Goal: Task Accomplishment & Management: Use online tool/utility

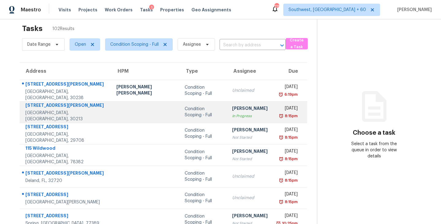
scroll to position [4, 0]
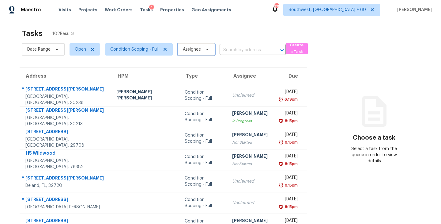
click at [198, 53] on span "Assignee" at bounding box center [196, 49] width 37 height 12
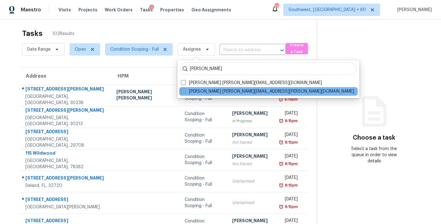
type input "[PERSON_NAME]"
click at [201, 91] on label "[PERSON_NAME] [PERSON_NAME][EMAIL_ADDRESS][PERSON_NAME][DOMAIN_NAME]" at bounding box center [267, 91] width 173 height 6
click at [185, 91] on input "[PERSON_NAME] [PERSON_NAME][EMAIL_ADDRESS][PERSON_NAME][DOMAIN_NAME]" at bounding box center [183, 90] width 4 height 4
checkbox input "true"
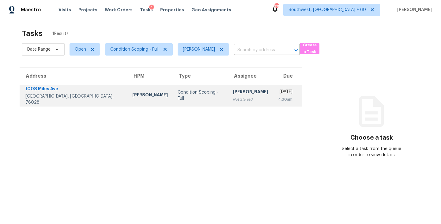
click at [233, 99] on div "Not Started" at bounding box center [251, 99] width 36 height 6
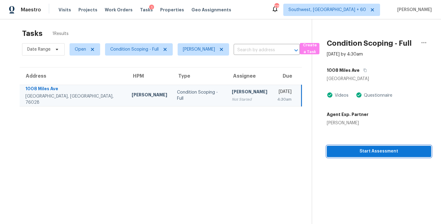
click at [388, 153] on span "Start Assessment" at bounding box center [379, 151] width 95 height 8
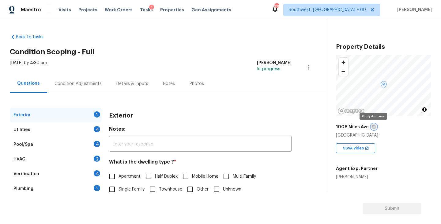
click at [373, 127] on icon "button" at bounding box center [374, 127] width 4 height 4
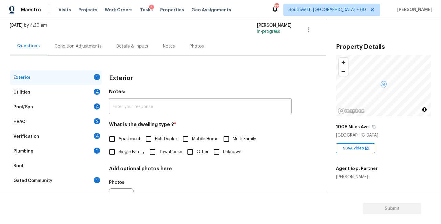
click at [122, 152] on span "Single Family" at bounding box center [132, 152] width 26 height 6
click at [119, 152] on input "Single Family" at bounding box center [112, 151] width 13 height 13
checkbox input "true"
click at [81, 105] on div "Pool/Spa 4" at bounding box center [56, 107] width 92 height 15
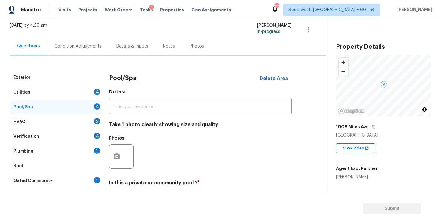
click at [81, 96] on div "Utilities 4" at bounding box center [56, 92] width 92 height 15
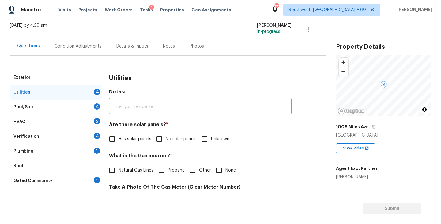
click at [129, 138] on span "Has solar panels" at bounding box center [135, 139] width 33 height 6
click at [119, 138] on input "Has solar panels" at bounding box center [112, 138] width 13 height 13
checkbox input "true"
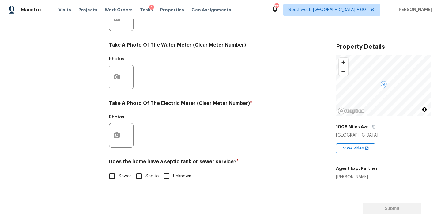
click at [125, 178] on span "Sewer" at bounding box center [125, 176] width 13 height 6
click at [119, 178] on input "Sewer" at bounding box center [112, 175] width 13 height 13
checkbox input "true"
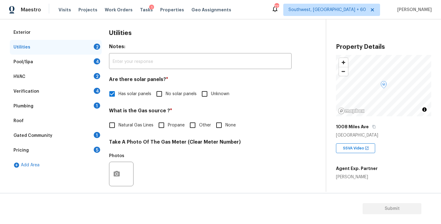
click at [81, 111] on div "Plumbing 1" at bounding box center [56, 106] width 92 height 15
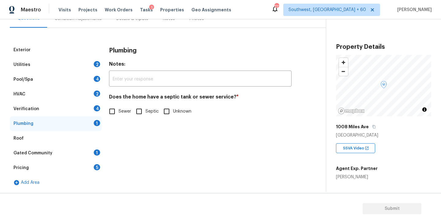
scroll to position [65, 0]
click at [113, 112] on input "Sewer" at bounding box center [112, 111] width 13 height 13
checkbox input "true"
click at [62, 153] on div "Gated Community 1" at bounding box center [56, 153] width 92 height 15
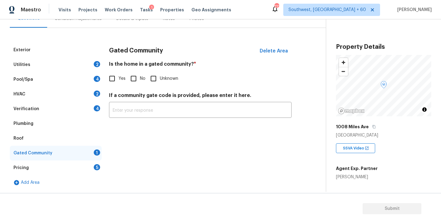
click at [139, 79] on input "No" at bounding box center [133, 78] width 13 height 13
checkbox input "true"
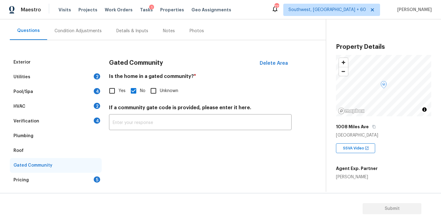
click at [93, 36] on div "Condition Adjustments" at bounding box center [78, 31] width 62 height 18
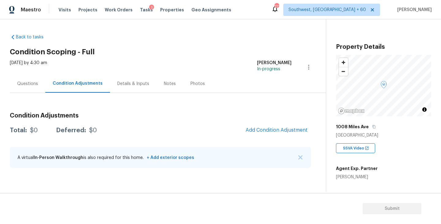
click at [288, 122] on div "Condition Adjustments Total: $0 Deferred: $0 Add Condition Adjustment A virtual…" at bounding box center [161, 141] width 302 height 66
click at [271, 131] on span "Add Condition Adjustment" at bounding box center [277, 130] width 62 height 6
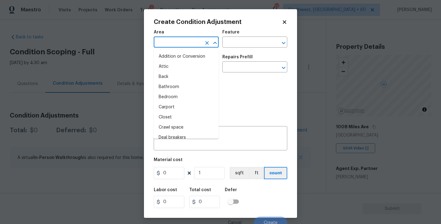
click at [171, 45] on input "text" at bounding box center [178, 43] width 48 height 10
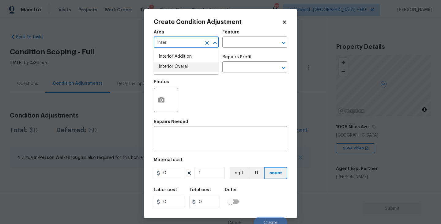
click at [170, 63] on li "Interior Overall" at bounding box center [186, 67] width 65 height 10
click at [218, 46] on button "Open" at bounding box center [215, 43] width 9 height 9
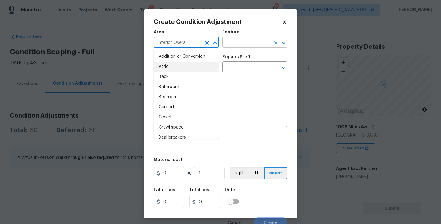
type input "Interior Overall"
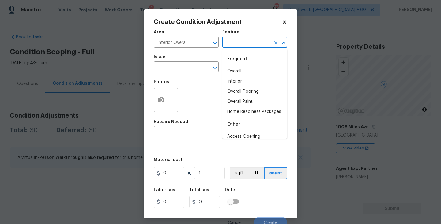
click at [230, 43] on input "text" at bounding box center [247, 43] width 48 height 10
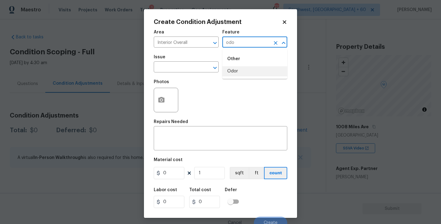
click at [233, 71] on li "Odor" at bounding box center [255, 71] width 65 height 10
type input "Odor"
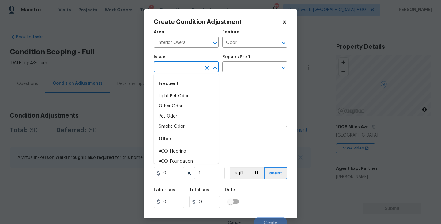
click at [192, 71] on input "text" at bounding box center [178, 68] width 48 height 10
click at [191, 96] on li "Light Pet Odor" at bounding box center [186, 96] width 65 height 10
type input "Light Pet Odor"
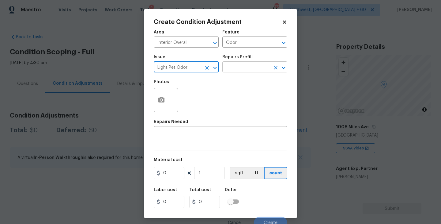
click at [240, 69] on input "text" at bounding box center [247, 68] width 48 height 10
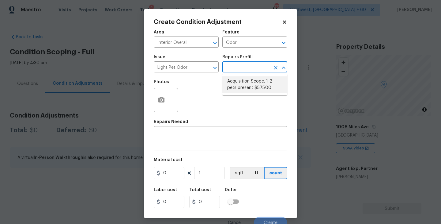
click at [243, 86] on li "Acquisition Scope: 1-2 pets present $575.00" at bounding box center [255, 84] width 65 height 17
type textarea "Acquisition Scope: 1-2 pets present"
type input "575"
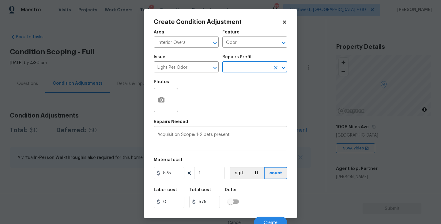
scroll to position [5, 0]
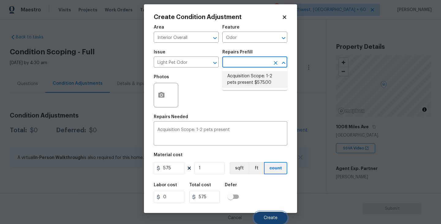
click at [274, 222] on button "Create" at bounding box center [270, 217] width 33 height 12
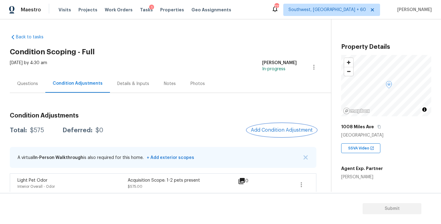
scroll to position [6, 0]
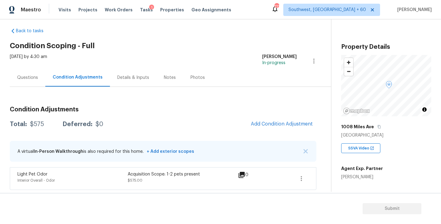
click at [276, 131] on span "Add Condition Adjustment" at bounding box center [281, 123] width 69 height 13
click at [277, 129] on button "Add Condition Adjustment" at bounding box center [281, 123] width 69 height 13
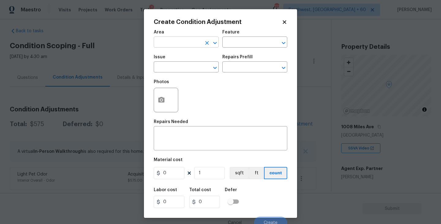
click at [166, 38] on input "text" at bounding box center [178, 43] width 48 height 10
click at [174, 63] on li "Exterior Overall" at bounding box center [186, 67] width 65 height 10
type input "Exterior Overall"
click at [238, 50] on div "Area Exterior Overall ​ Feature ​" at bounding box center [221, 38] width 134 height 25
click at [251, 40] on input "text" at bounding box center [247, 43] width 48 height 10
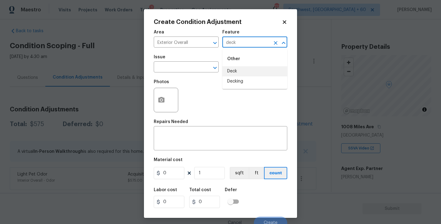
click at [249, 70] on li "Deck" at bounding box center [255, 71] width 65 height 10
drag, startPoint x: 201, startPoint y: 68, endPoint x: 195, endPoint y: 68, distance: 6.4
click at [195, 68] on div "​" at bounding box center [186, 68] width 65 height 10
type input "Deck"
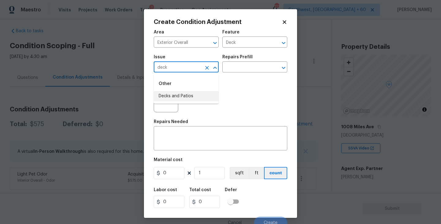
click at [192, 96] on li "Decks and Patios" at bounding box center [186, 96] width 65 height 10
type input "Decks and Patios"
click at [178, 145] on textarea at bounding box center [221, 138] width 126 height 13
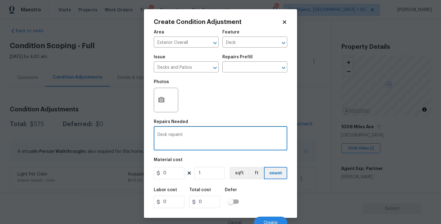
type textarea "Deck repaint"
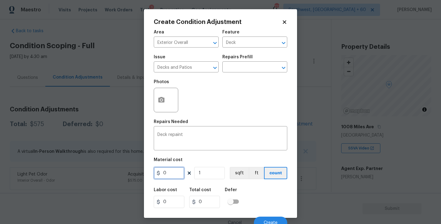
drag, startPoint x: 169, startPoint y: 169, endPoint x: 109, endPoint y: 172, distance: 59.5
click at [109, 172] on div "Create Condition Adjustment Area Exterior Overall ​ Feature Deck ​ Issue Decks …" at bounding box center [220, 112] width 441 height 224
type input "800"
click at [164, 105] on button "button" at bounding box center [161, 100] width 15 height 24
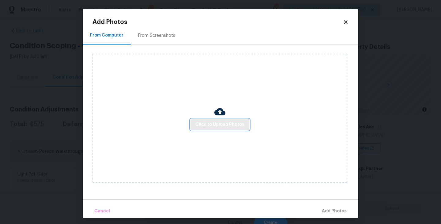
drag, startPoint x: 164, startPoint y: 105, endPoint x: 204, endPoint y: 121, distance: 42.8
click at [204, 121] on span "Click to Upload Photos" at bounding box center [220, 125] width 49 height 8
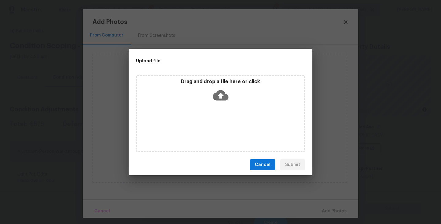
click at [223, 101] on icon at bounding box center [221, 95] width 16 height 16
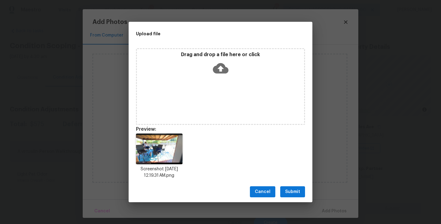
click at [299, 195] on span "Submit" at bounding box center [292, 192] width 15 height 8
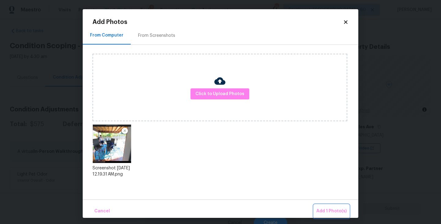
click at [322, 204] on button "Add 1 Photo(s)" at bounding box center [331, 210] width 35 height 13
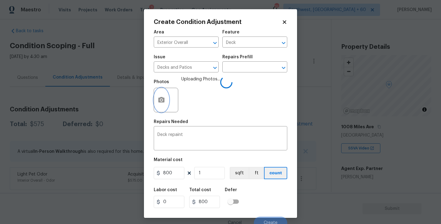
scroll to position [5, 0]
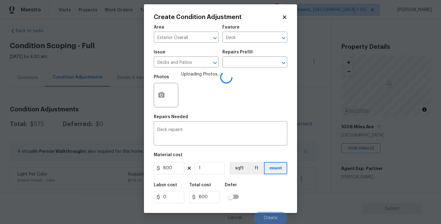
click at [286, 192] on div "Labor cost 0 Total cost 800 Defer" at bounding box center [221, 193] width 134 height 28
click at [283, 192] on div "Labor cost 0 Total cost 800 Defer" at bounding box center [221, 193] width 134 height 28
click at [266, 199] on div "Labor cost 0 Total cost 800 Defer" at bounding box center [221, 193] width 134 height 28
click at [266, 212] on button "Create" at bounding box center [270, 217] width 33 height 12
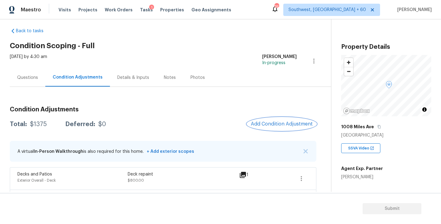
scroll to position [29, 0]
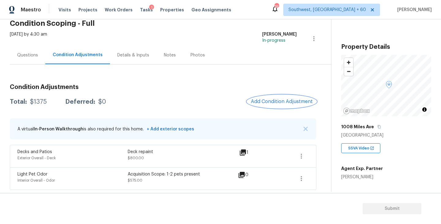
click at [269, 106] on button "Add Condition Adjustment" at bounding box center [281, 101] width 69 height 13
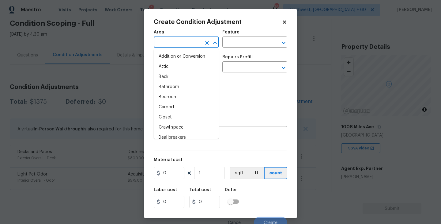
click at [186, 40] on input "text" at bounding box center [178, 43] width 48 height 10
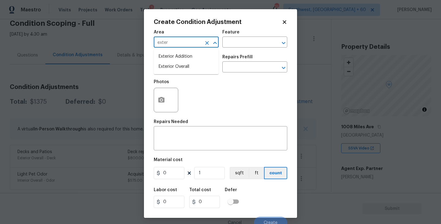
click at [198, 70] on li "Exterior Overall" at bounding box center [186, 67] width 65 height 10
type input "Exterior Overall"
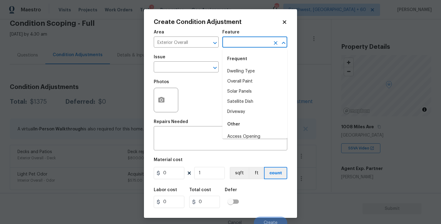
click at [247, 42] on input "text" at bounding box center [247, 43] width 48 height 10
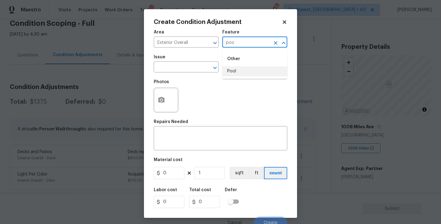
click at [243, 71] on li "Pool" at bounding box center [255, 71] width 65 height 10
type input "Pool"
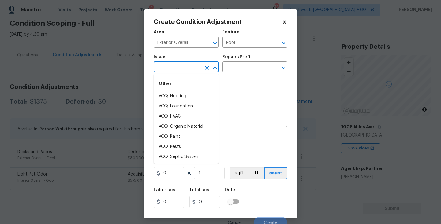
click at [197, 69] on input "text" at bounding box center [178, 68] width 48 height 10
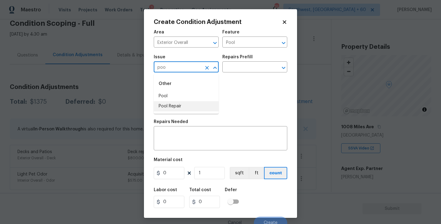
click at [188, 106] on li "Pool Repair" at bounding box center [186, 106] width 65 height 10
type input "Pool Repair"
click at [230, 72] on input "text" at bounding box center [247, 68] width 48 height 10
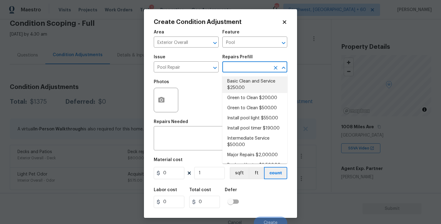
click at [237, 81] on li "Basic Clean and Service $250.00" at bounding box center [255, 84] width 65 height 17
type textarea "basic clean and service, balance chems, repair minor leaks at equipment, etc"
type input "250"
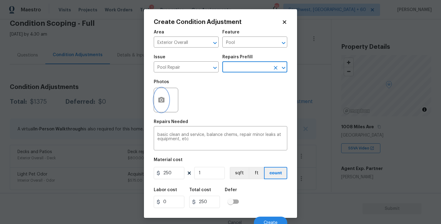
click at [166, 99] on button "button" at bounding box center [161, 100] width 15 height 24
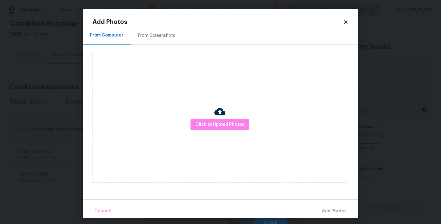
click at [191, 117] on div "Click to Upload Photos" at bounding box center [220, 118] width 255 height 129
click at [207, 122] on span "Click to Upload Photos" at bounding box center [220, 125] width 49 height 8
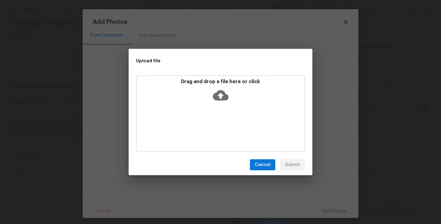
click at [212, 100] on div "Drag and drop a file here or click" at bounding box center [220, 91] width 167 height 26
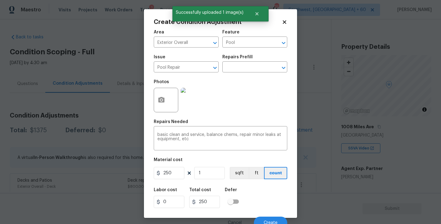
scroll to position [5, 0]
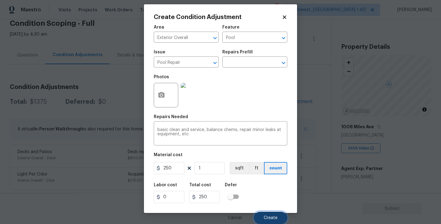
click at [273, 211] on button "Create" at bounding box center [270, 217] width 33 height 12
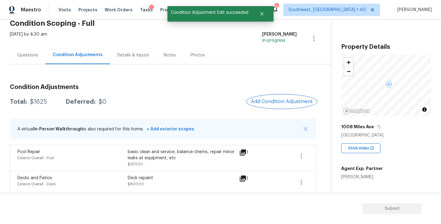
scroll to position [55, 0]
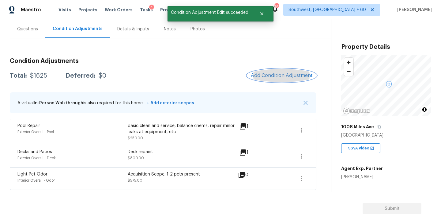
click at [276, 77] on span "Add Condition Adjustment" at bounding box center [282, 76] width 62 height 6
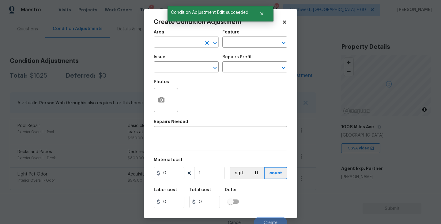
click at [162, 42] on input "text" at bounding box center [178, 43] width 48 height 10
click at [178, 65] on li "Exterior Overall" at bounding box center [186, 67] width 65 height 10
type input "Exterior Overall"
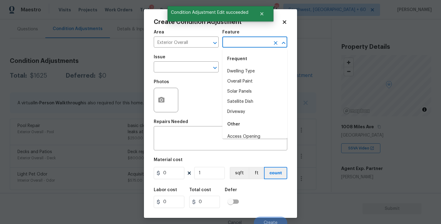
click at [249, 40] on input "text" at bounding box center [247, 43] width 48 height 10
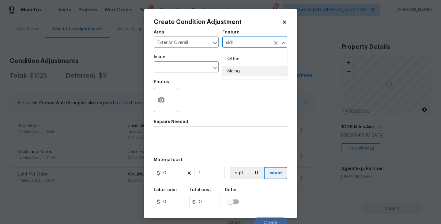
click at [244, 70] on li "Siding" at bounding box center [255, 71] width 65 height 10
click at [202, 69] on div "​" at bounding box center [186, 68] width 65 height 10
type input "Siding"
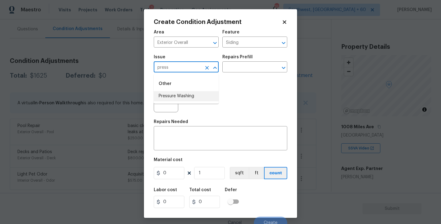
click at [202, 101] on ul "Other Pressure Washing" at bounding box center [186, 89] width 65 height 30
click at [200, 94] on li "Pressure Washing" at bounding box center [186, 96] width 65 height 10
type input "Pressure Washing"
click at [245, 68] on input "text" at bounding box center [247, 68] width 48 height 10
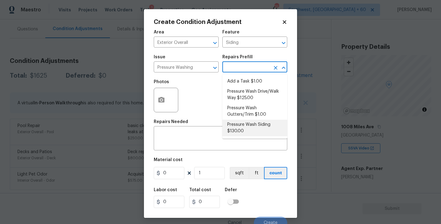
click at [242, 121] on li "Pressure Wash Siding $130.00" at bounding box center [255, 128] width 65 height 17
type textarea "Protect areas as needed for pressure washing. Pressure wash the siding on the h…"
type input "130"
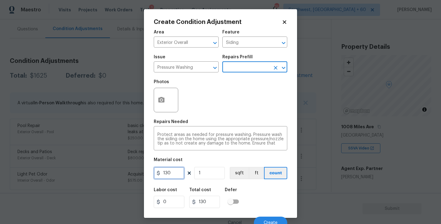
drag, startPoint x: 172, startPoint y: 171, endPoint x: 140, endPoint y: 171, distance: 32.2
click at [140, 171] on div "Create Condition Adjustment Area Exterior Overall ​ Feature Siding ​ Issue Pres…" at bounding box center [220, 112] width 441 height 224
type input "200"
click at [164, 103] on icon "button" at bounding box center [161, 99] width 7 height 7
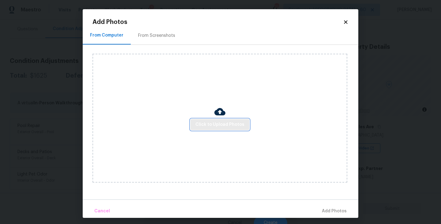
click at [204, 123] on span "Click to Upload Photos" at bounding box center [220, 125] width 49 height 8
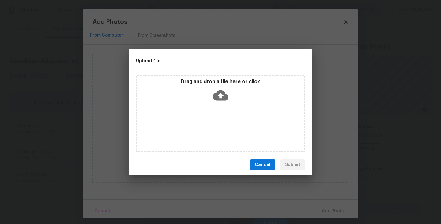
click at [218, 103] on div "Drag and drop a file here or click" at bounding box center [220, 91] width 167 height 26
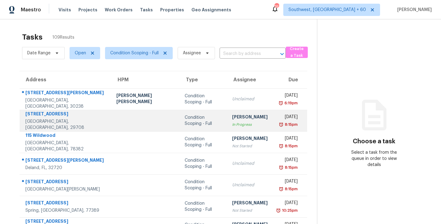
scroll to position [95, 0]
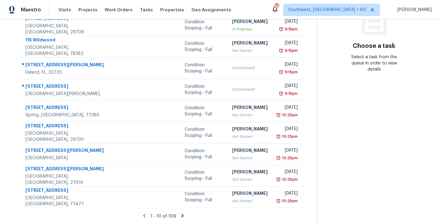
click at [181, 215] on icon at bounding box center [182, 215] width 2 height 3
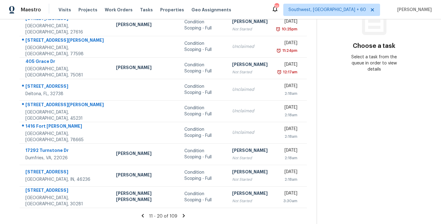
click at [183, 216] on icon at bounding box center [184, 215] width 2 height 3
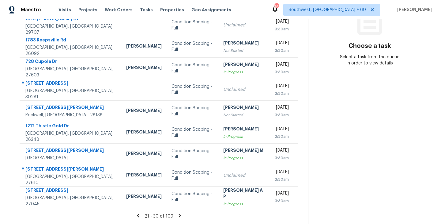
click at [179, 215] on icon at bounding box center [180, 215] width 2 height 3
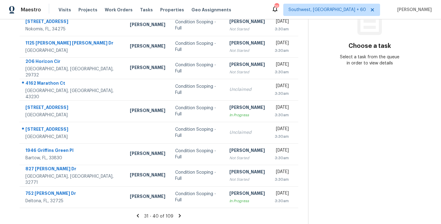
click at [179, 214] on icon at bounding box center [180, 215] width 2 height 3
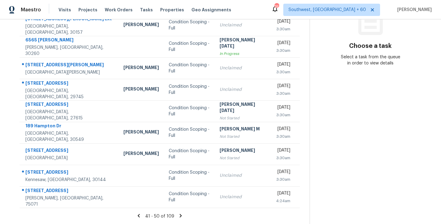
click at [180, 215] on icon at bounding box center [181, 215] width 2 height 3
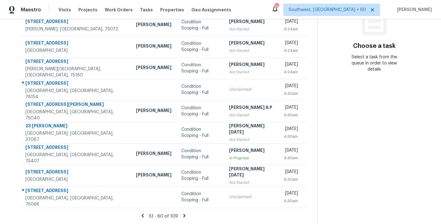
click at [182, 216] on icon at bounding box center [185, 216] width 6 height 6
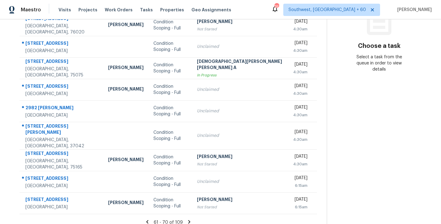
click at [188, 220] on icon at bounding box center [189, 221] width 2 height 3
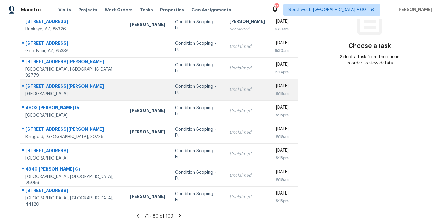
click at [243, 92] on td "Unclaimed" at bounding box center [247, 89] width 45 height 21
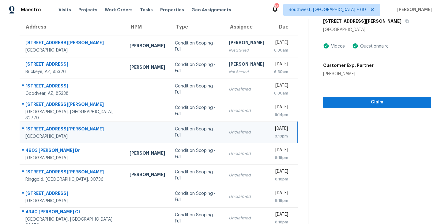
scroll to position [31, 0]
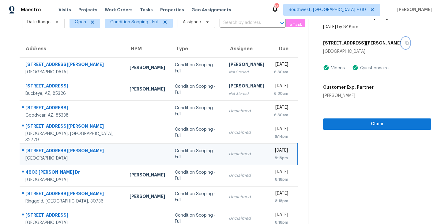
click at [405, 41] on icon "button" at bounding box center [407, 43] width 4 height 4
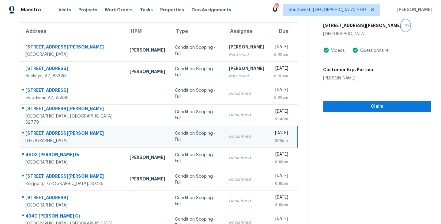
scroll to position [49, 0]
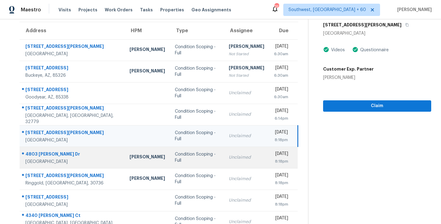
click at [224, 162] on td "Unclaimed" at bounding box center [246, 157] width 45 height 21
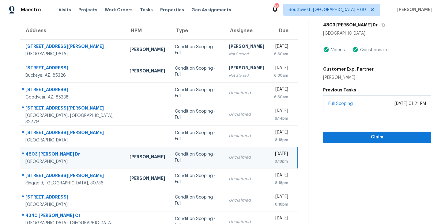
scroll to position [33, 0]
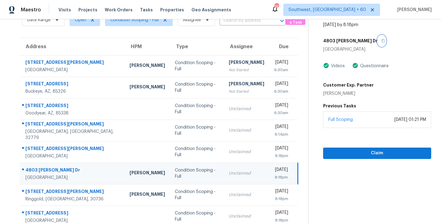
click at [382, 40] on icon "button" at bounding box center [384, 41] width 4 height 4
click at [369, 156] on span "Claim" at bounding box center [377, 153] width 98 height 8
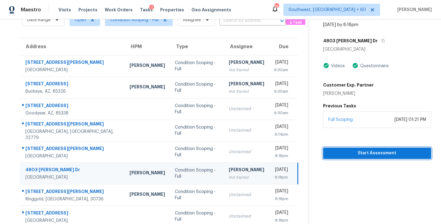
click at [371, 154] on span "Start Assessment" at bounding box center [377, 153] width 98 height 8
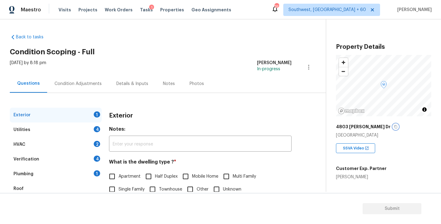
click at [394, 126] on icon "button" at bounding box center [395, 126] width 3 height 3
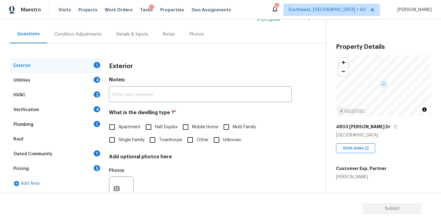
click at [123, 142] on span "Single Family" at bounding box center [132, 140] width 26 height 6
click at [119, 142] on input "Single Family" at bounding box center [112, 139] width 13 height 13
checkbox input "true"
click at [74, 81] on div "Utilities 4" at bounding box center [56, 80] width 92 height 15
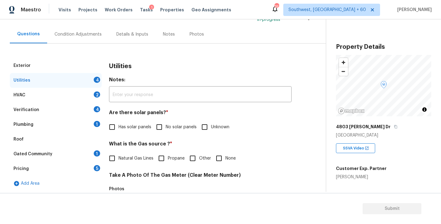
click at [168, 131] on label "No solar panels" at bounding box center [175, 126] width 44 height 13
click at [166, 131] on input "No solar panels" at bounding box center [159, 126] width 13 height 13
checkbox input "true"
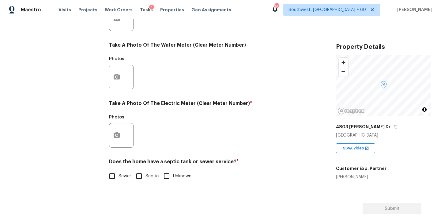
scroll to position [238, 0]
click at [118, 169] on div "Does the home have a septic tank or sewer service? * Sewer Septic Unknown" at bounding box center [200, 170] width 183 height 24
click at [116, 177] on input "Sewer" at bounding box center [112, 175] width 13 height 13
checkbox input "true"
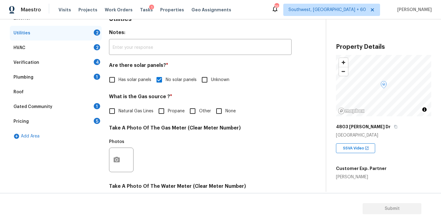
click at [63, 81] on div "Plumbing 1" at bounding box center [56, 77] width 92 height 15
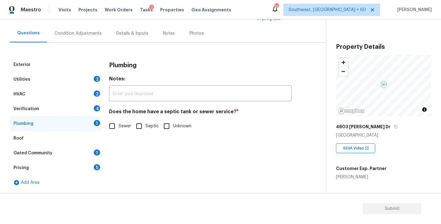
scroll to position [50, 0]
click at [125, 130] on label "Sewer" at bounding box center [118, 126] width 25 height 13
click at [119, 130] on input "Sewer" at bounding box center [112, 126] width 13 height 13
checkbox input "true"
click at [80, 142] on div "Roof" at bounding box center [56, 138] width 92 height 15
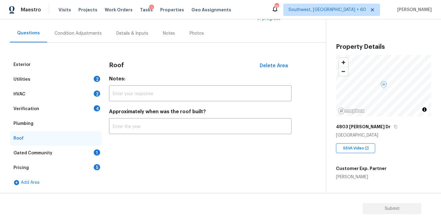
click at [73, 155] on div "Gated Community 1" at bounding box center [56, 153] width 92 height 15
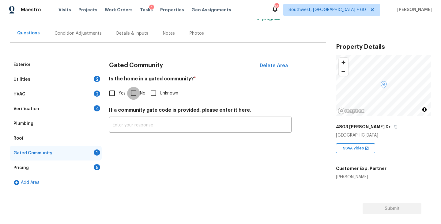
click at [138, 97] on input "No" at bounding box center [133, 93] width 13 height 13
checkbox input "true"
click at [79, 36] on div "Condition Adjustments" at bounding box center [78, 33] width 62 height 18
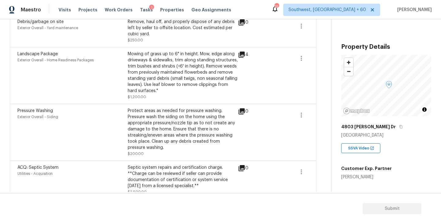
scroll to position [371, 0]
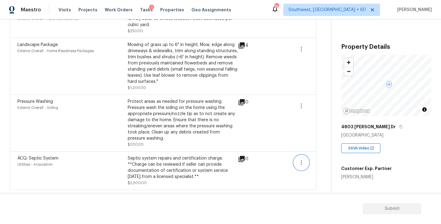
click at [300, 160] on icon "button" at bounding box center [301, 162] width 7 height 7
click at [322, 160] on div "Edit" at bounding box center [337, 161] width 48 height 6
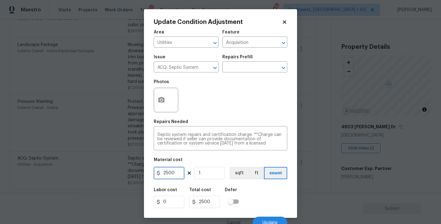
drag, startPoint x: 180, startPoint y: 174, endPoint x: 153, endPoint y: 174, distance: 26.7
click at [153, 174] on div "Update Condition Adjustment Area Utilities ​ Feature Acquisition ​ Issue ACQ: S…" at bounding box center [220, 113] width 153 height 208
type input "1"
click at [274, 197] on div "Labor cost 0 Total cost 1 Defer" at bounding box center [221, 198] width 134 height 28
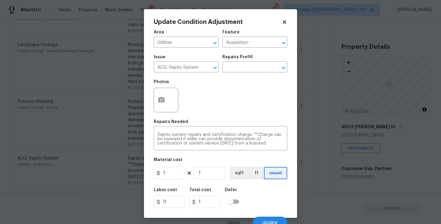
scroll to position [5, 0]
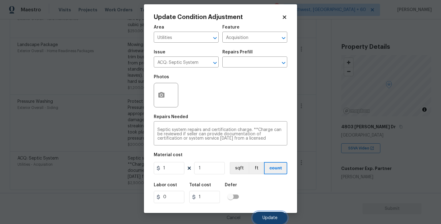
click at [268, 218] on span "Update" at bounding box center [270, 217] width 15 height 5
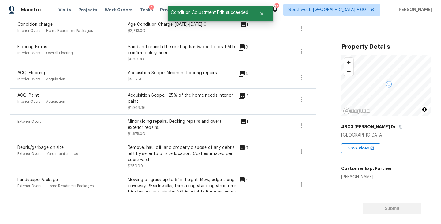
scroll to position [232, 0]
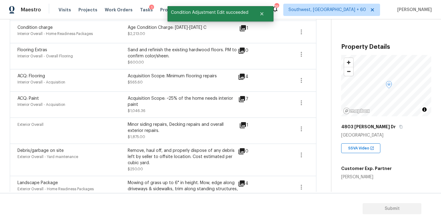
click at [242, 122] on icon at bounding box center [242, 124] width 7 height 7
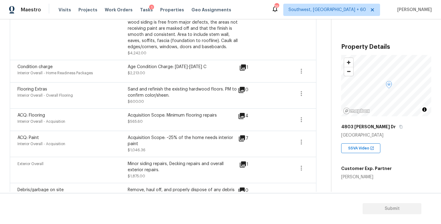
scroll to position [193, 0]
click at [302, 145] on icon "button" at bounding box center [301, 141] width 7 height 7
click at [331, 140] on div "Edit" at bounding box center [337, 141] width 48 height 6
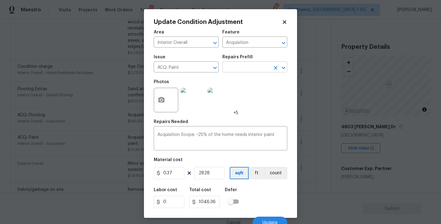
click at [248, 72] on input "text" at bounding box center [247, 68] width 48 height 10
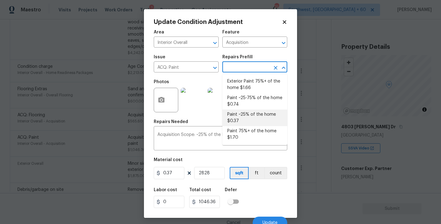
click at [313, 147] on body "Maestro Visits Projects Work Orders Tasks 1 Properties Geo Assignments 766 Sout…" at bounding box center [220, 112] width 441 height 224
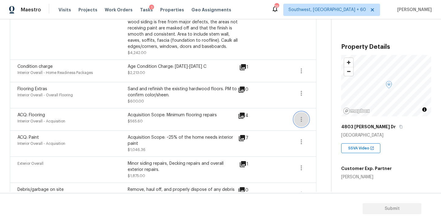
click at [299, 123] on icon "button" at bounding box center [301, 119] width 7 height 7
click at [314, 123] on ul "Edit" at bounding box center [336, 118] width 55 height 12
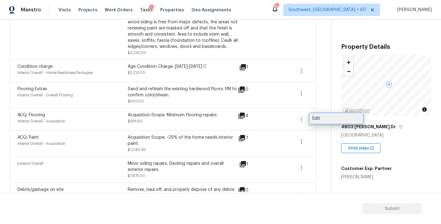
click at [326, 120] on div "Edit" at bounding box center [337, 118] width 48 height 6
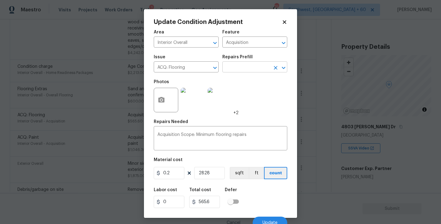
click at [260, 70] on input "text" at bounding box center [247, 68] width 48 height 10
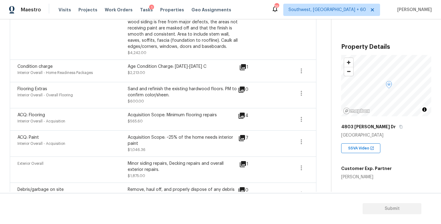
click at [318, 121] on body "Maestro Visits Projects Work Orders Tasks 1 Properties Geo Assignments 766 Sout…" at bounding box center [220, 112] width 441 height 224
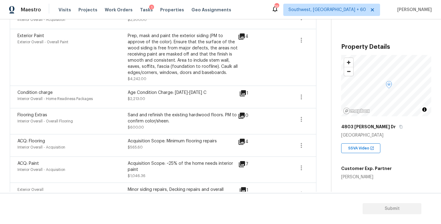
scroll to position [162, 0]
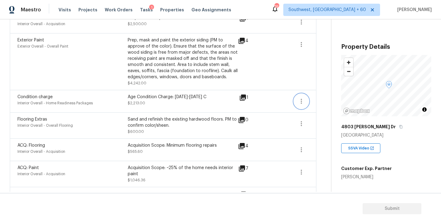
click at [300, 100] on icon "button" at bounding box center [301, 100] width 7 height 7
click at [319, 100] on div "Edit" at bounding box center [337, 100] width 48 height 6
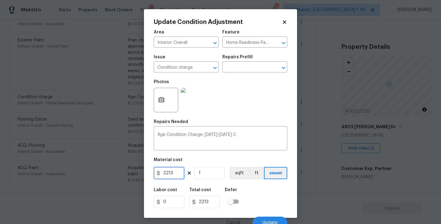
drag, startPoint x: 178, startPoint y: 169, endPoint x: 122, endPoint y: 179, distance: 56.5
click at [122, 179] on div "Update Condition Adjustment Area Interior Overall ​ Feature Home Readiness Pack…" at bounding box center [220, 112] width 441 height 224
drag, startPoint x: 182, startPoint y: 175, endPoint x: 151, endPoint y: 173, distance: 31.3
click at [151, 173] on div "Update Condition Adjustment Area Interior Overall ​ Feature Home Readiness Pack…" at bounding box center [220, 113] width 153 height 208
type input "0"
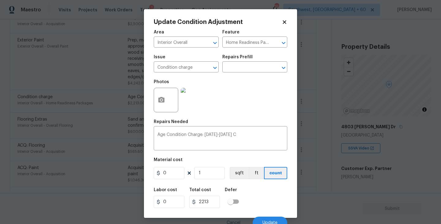
type input "0"
click at [257, 196] on div "Labor cost 0 Total cost 0 Defer" at bounding box center [221, 198] width 134 height 28
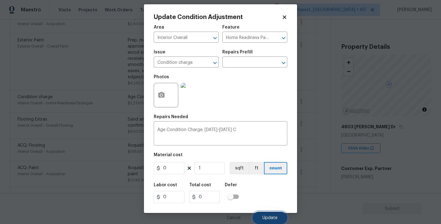
click at [265, 213] on button "Update" at bounding box center [270, 217] width 35 height 12
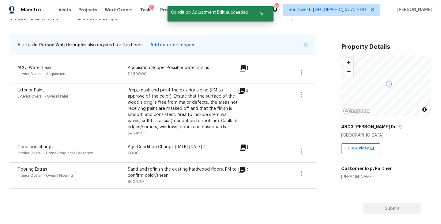
scroll to position [94, 0]
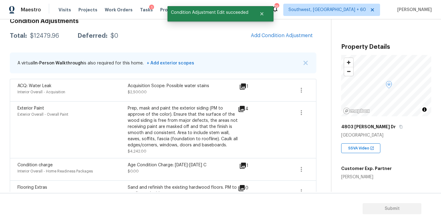
click at [243, 108] on icon at bounding box center [242, 109] width 6 height 6
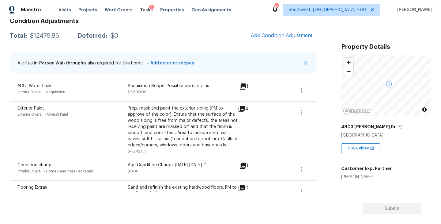
click at [242, 85] on icon at bounding box center [243, 86] width 6 height 6
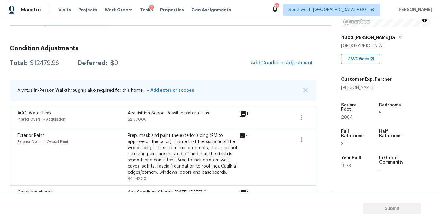
scroll to position [28, 0]
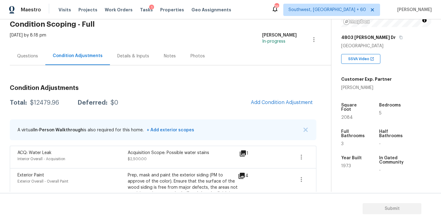
click at [36, 63] on div "Questions" at bounding box center [28, 56] width 36 height 18
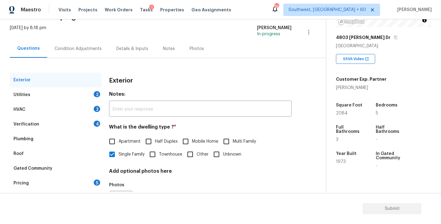
click at [68, 97] on div "Utilities 2" at bounding box center [56, 94] width 92 height 15
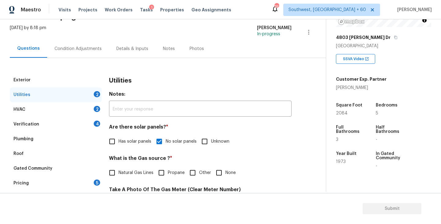
scroll to position [79, 0]
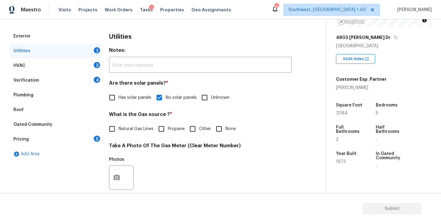
click at [222, 131] on input "None" at bounding box center [219, 128] width 13 height 13
checkbox input "true"
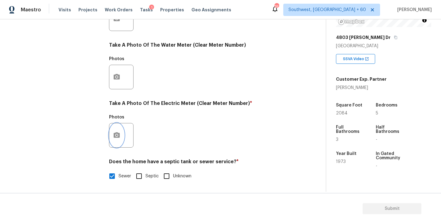
click at [119, 143] on button "button" at bounding box center [116, 135] width 15 height 24
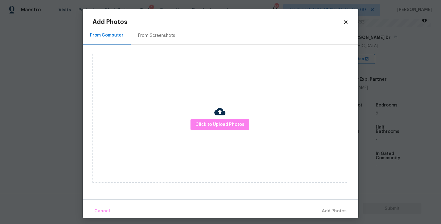
click at [206, 131] on div "Click to Upload Photos" at bounding box center [220, 118] width 255 height 129
click at [216, 122] on span "Click to Upload Photos" at bounding box center [220, 125] width 49 height 8
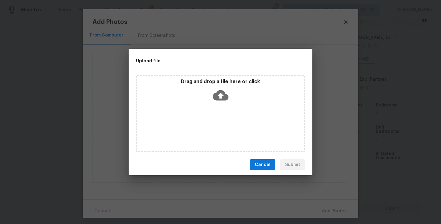
click at [217, 105] on div "Drag and drop a file here or click" at bounding box center [220, 113] width 169 height 77
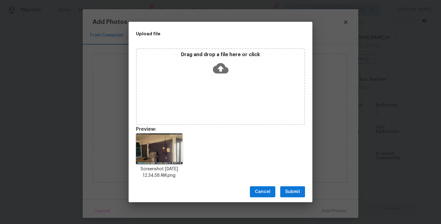
click at [289, 190] on span "Submit" at bounding box center [292, 192] width 15 height 8
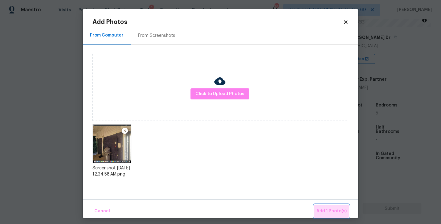
click at [325, 208] on span "Add 1 Photo(s)" at bounding box center [332, 211] width 30 height 8
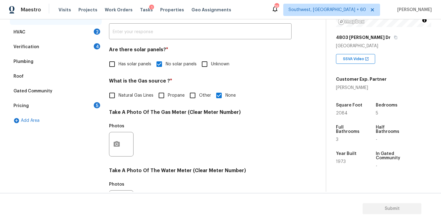
scroll to position [87, 0]
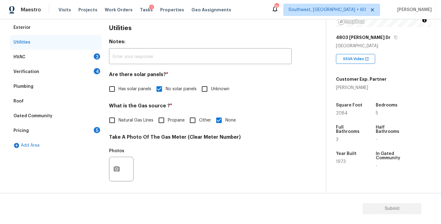
click at [53, 60] on div "HVAC 2" at bounding box center [56, 57] width 92 height 15
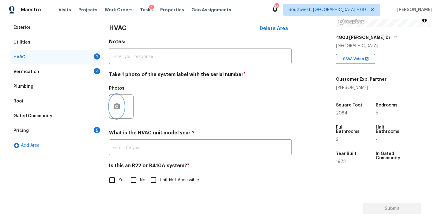
click at [116, 112] on button "button" at bounding box center [116, 106] width 15 height 24
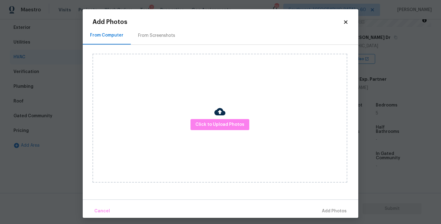
click at [200, 105] on div "Click to Upload Photos" at bounding box center [220, 118] width 255 height 129
click at [204, 129] on button "Click to Upload Photos" at bounding box center [220, 124] width 59 height 11
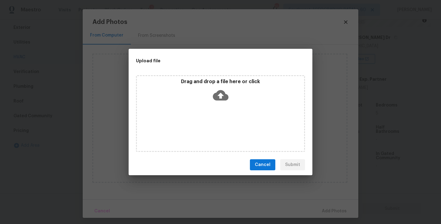
click at [223, 108] on div "Drag and drop a file here or click" at bounding box center [220, 113] width 169 height 77
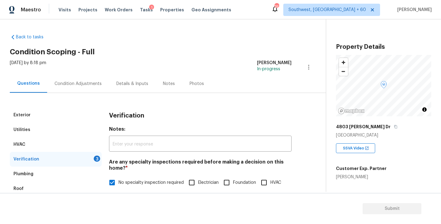
scroll to position [89, 0]
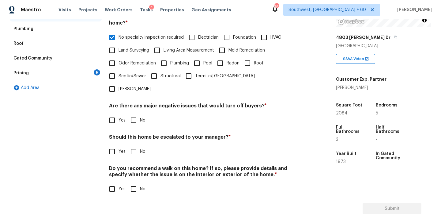
click at [134, 114] on input "No" at bounding box center [133, 120] width 13 height 13
checkbox input "true"
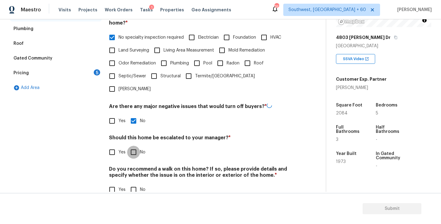
click at [134, 146] on input "No" at bounding box center [133, 152] width 13 height 13
checkbox input "true"
click at [134, 166] on h4 "Do you recommend a walk on this home? If so, please provide details and specify…" at bounding box center [200, 173] width 183 height 15
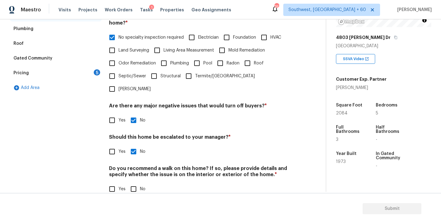
click at [134, 182] on input "No" at bounding box center [133, 188] width 13 height 13
checkbox input "true"
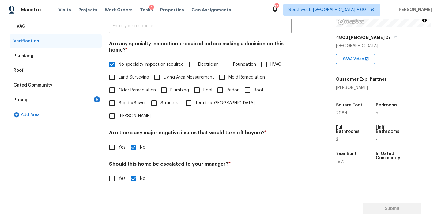
scroll to position [89, 0]
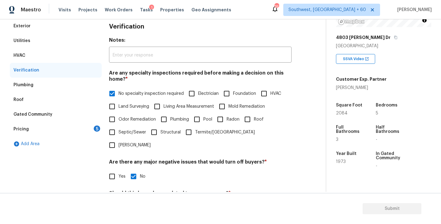
click at [83, 137] on div "Add Area" at bounding box center [56, 143] width 92 height 15
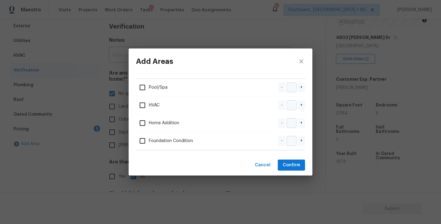
click at [93, 156] on div "Add Areas Pool/Spa - + HVAC - + Home Addition - + Foundation Condition - + Canc…" at bounding box center [220, 112] width 441 height 224
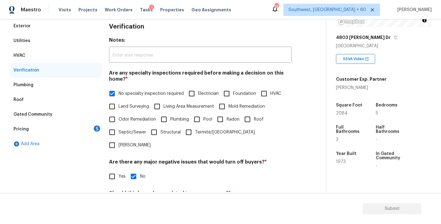
click at [84, 129] on div "Pricing 5" at bounding box center [56, 129] width 92 height 15
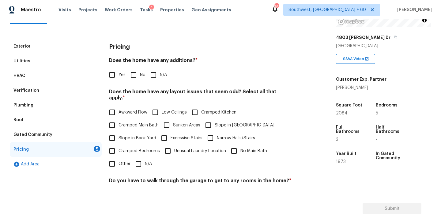
scroll to position [57, 0]
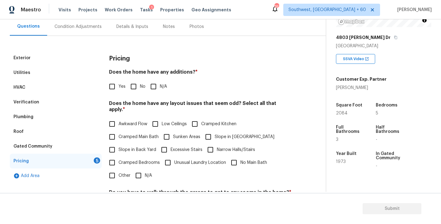
click at [154, 85] on input "N/A" at bounding box center [153, 86] width 13 height 13
checkbox input "true"
click at [220, 131] on label "Slope in Front Yard" at bounding box center [238, 137] width 73 height 13
click at [215, 131] on input "Slope in Front Yard" at bounding box center [208, 137] width 13 height 13
checkbox input "true"
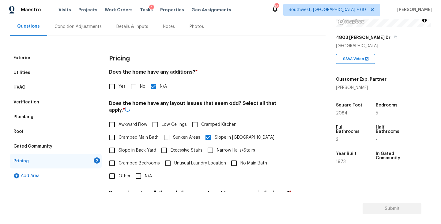
scroll to position [144, 0]
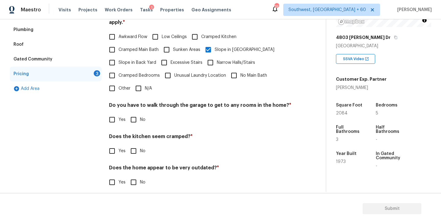
click at [142, 116] on span "No" at bounding box center [143, 119] width 6 height 6
click at [140, 113] on input "No" at bounding box center [133, 119] width 13 height 13
checkbox input "true"
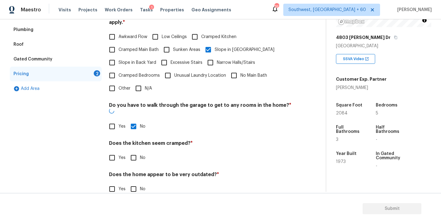
click at [141, 151] on label "No" at bounding box center [136, 157] width 18 height 13
click at [140, 151] on input "No" at bounding box center [133, 157] width 13 height 13
checkbox input "true"
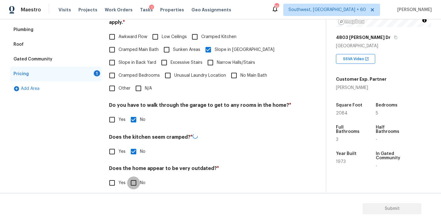
click at [139, 176] on input "No" at bounding box center [133, 182] width 13 height 13
checkbox input "true"
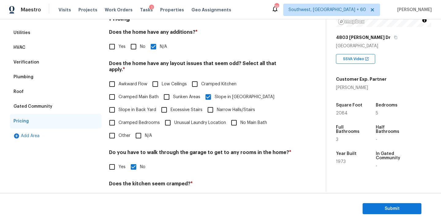
scroll to position [27, 0]
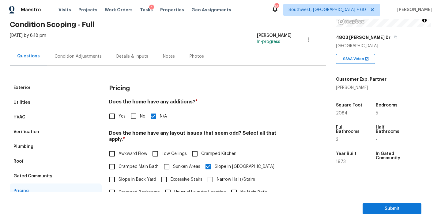
click at [91, 64] on div "Condition Adjustments" at bounding box center [78, 56] width 62 height 18
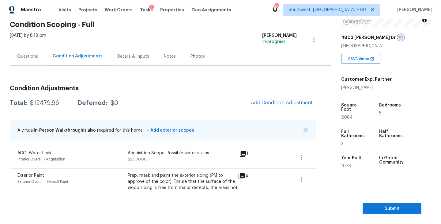
click at [398, 35] on button "button" at bounding box center [401, 38] width 6 height 6
click at [152, 26] on h2 "Condition Scoping - Full" at bounding box center [171, 24] width 322 height 6
click at [48, 105] on div "$12479.96" at bounding box center [44, 103] width 29 height 6
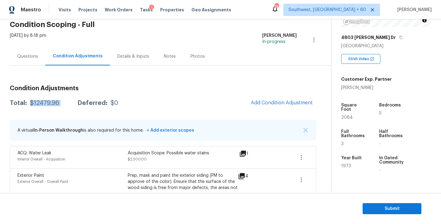
copy div "$12479.96"
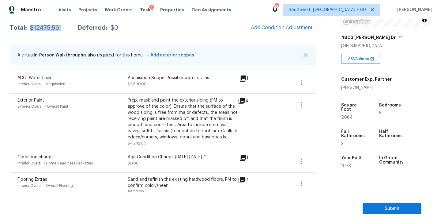
scroll to position [99, 0]
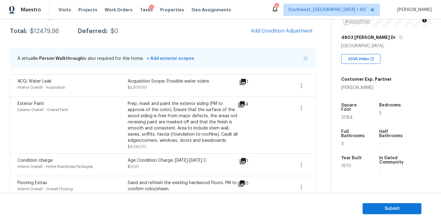
click at [172, 89] on div "Acquisition Scope: Possible water stains $2,500.00" at bounding box center [183, 85] width 110 height 15
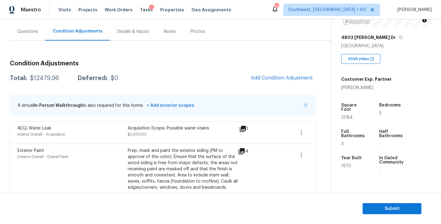
click at [18, 28] on div "Questions" at bounding box center [28, 31] width 36 height 18
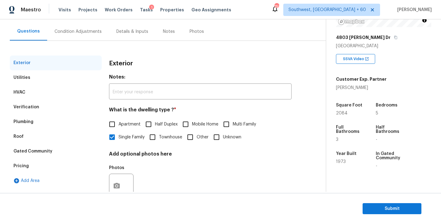
click at [90, 33] on div "Condition Adjustments" at bounding box center [78, 32] width 47 height 6
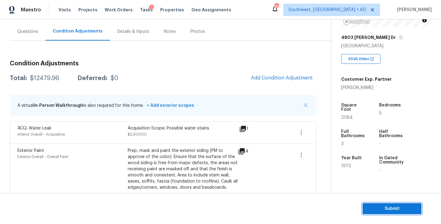
click at [401, 213] on button "Submit" at bounding box center [392, 208] width 59 height 11
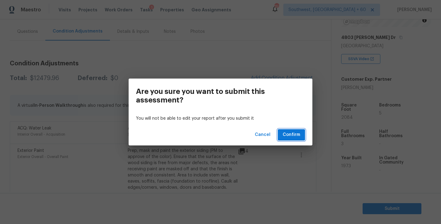
click at [293, 137] on span "Confirm" at bounding box center [291, 135] width 17 height 8
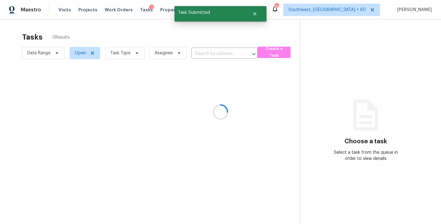
click at [131, 58] on div at bounding box center [220, 112] width 441 height 224
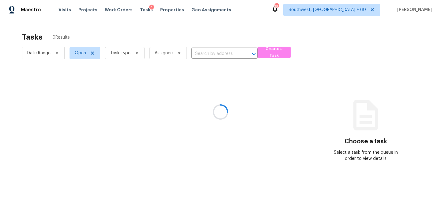
click at [124, 54] on div at bounding box center [220, 112] width 441 height 224
click at [124, 53] on div at bounding box center [220, 112] width 441 height 224
click at [127, 54] on div at bounding box center [220, 112] width 441 height 224
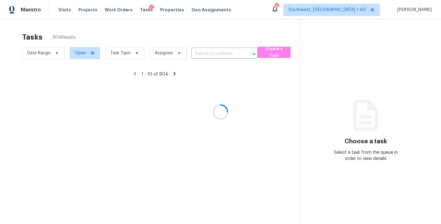
click at [127, 53] on div at bounding box center [220, 112] width 441 height 224
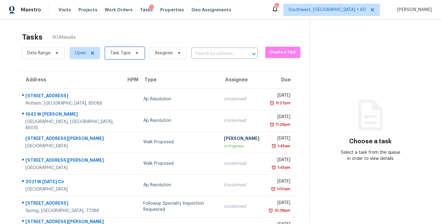
click at [127, 53] on span "Task Type" at bounding box center [120, 53] width 20 height 6
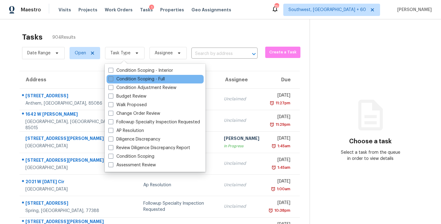
click at [134, 78] on label "Condition Scoping - Full" at bounding box center [136, 79] width 56 height 6
click at [112, 78] on input "Condition Scoping - Full" at bounding box center [110, 78] width 4 height 4
checkbox input "true"
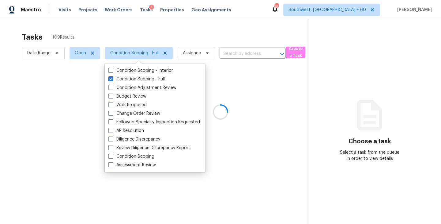
click at [183, 50] on div at bounding box center [220, 112] width 441 height 224
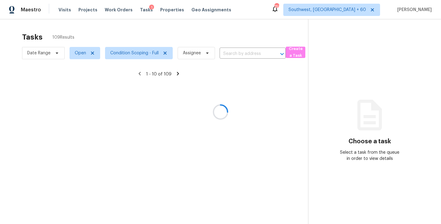
click at [183, 51] on div at bounding box center [220, 112] width 441 height 224
click at [192, 54] on div at bounding box center [220, 112] width 441 height 224
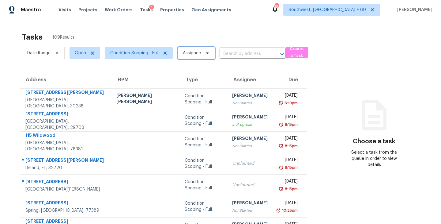
click at [192, 54] on span "Assignee" at bounding box center [192, 53] width 18 height 6
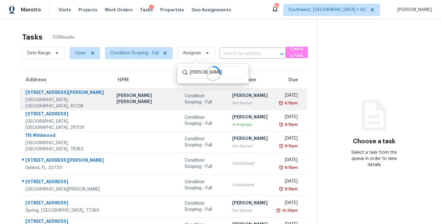
type input "sakthivel"
click at [274, 91] on td "Fri, Oct 3rd 2025 6:19pm" at bounding box center [290, 98] width 34 height 21
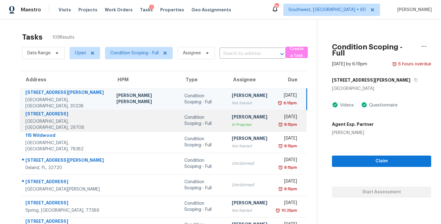
scroll to position [95, 0]
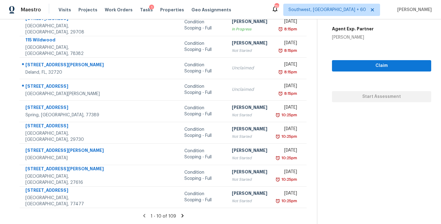
click at [180, 214] on icon at bounding box center [183, 216] width 6 height 6
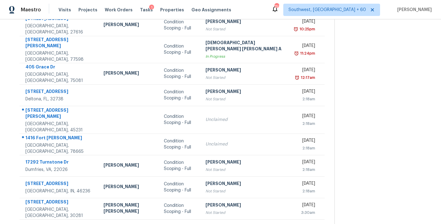
click at [190, 223] on icon at bounding box center [193, 227] width 6 height 6
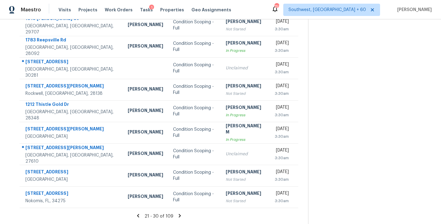
click at [179, 215] on icon at bounding box center [180, 215] width 2 height 3
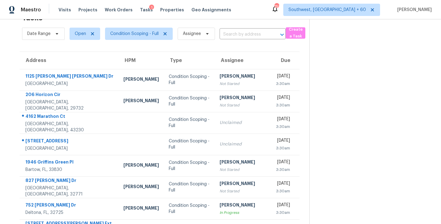
scroll to position [95, 0]
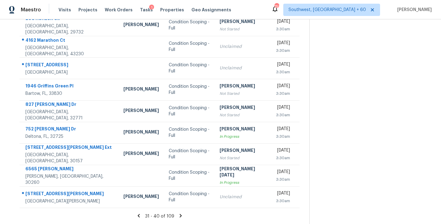
click at [180, 215] on icon at bounding box center [181, 215] width 2 height 3
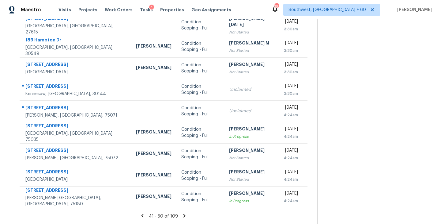
click at [184, 215] on icon at bounding box center [185, 215] width 2 height 3
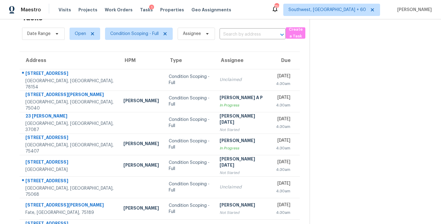
scroll to position [95, 0]
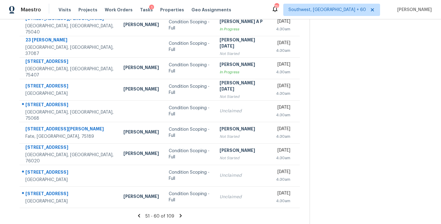
click at [180, 215] on icon at bounding box center [181, 215] width 2 height 3
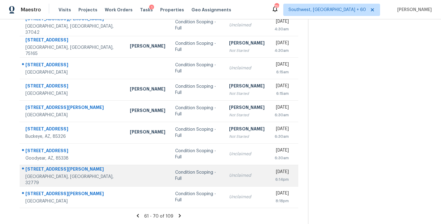
click at [229, 173] on div "Unclaimed" at bounding box center [247, 175] width 36 height 6
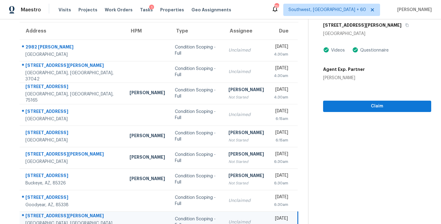
scroll to position [37, 0]
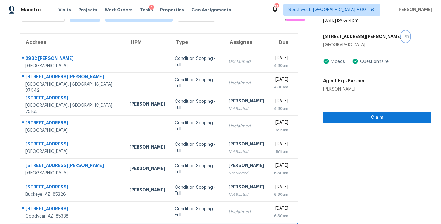
click at [405, 36] on icon "button" at bounding box center [407, 37] width 4 height 4
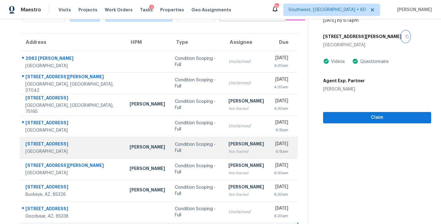
scroll to position [95, 0]
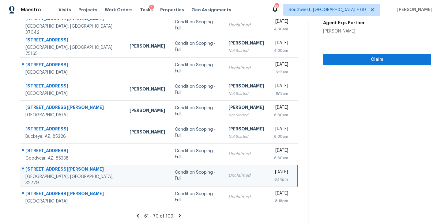
click at [177, 215] on icon at bounding box center [180, 216] width 6 height 6
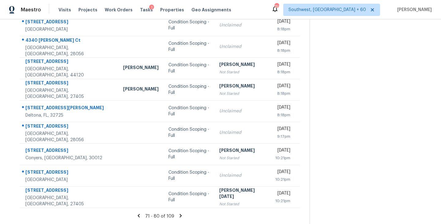
click at [180, 216] on icon at bounding box center [181, 215] width 2 height 3
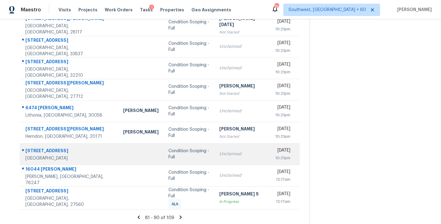
click at [219, 151] on div "Unclaimed" at bounding box center [242, 154] width 47 height 6
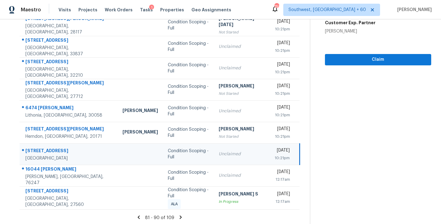
scroll to position [50, 0]
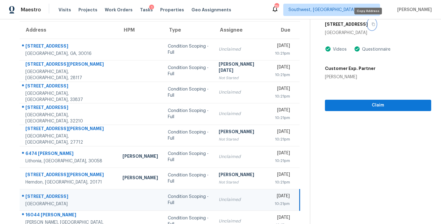
click at [372, 25] on icon "button" at bounding box center [374, 24] width 4 height 4
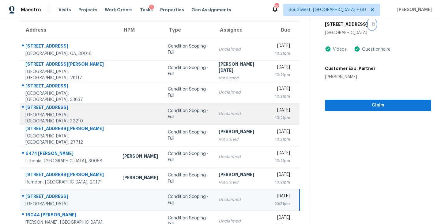
scroll to position [95, 0]
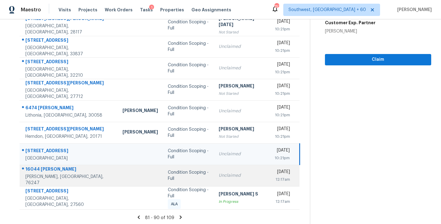
click at [219, 175] on div "Unclaimed" at bounding box center [242, 175] width 46 height 6
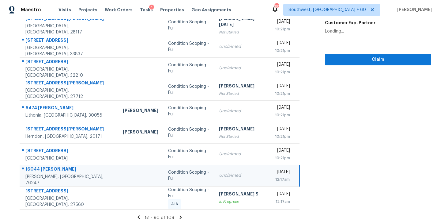
scroll to position [49, 0]
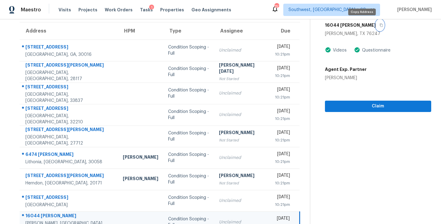
click at [380, 26] on icon "button" at bounding box center [382, 25] width 4 height 4
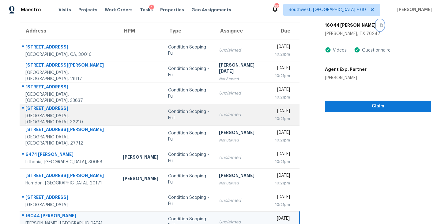
scroll to position [95, 0]
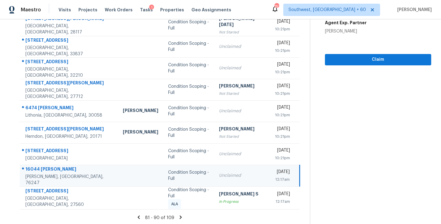
click at [180, 216] on icon at bounding box center [181, 216] width 2 height 3
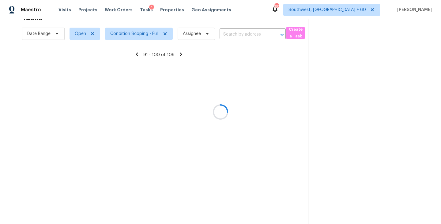
scroll to position [19, 0]
click at [277, 95] on div at bounding box center [220, 112] width 441 height 224
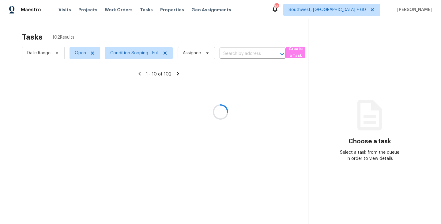
click at [347, 62] on div at bounding box center [220, 112] width 441 height 224
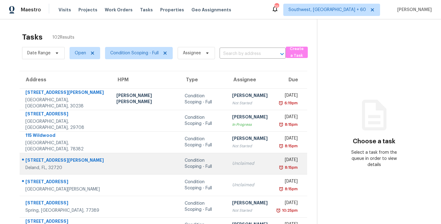
scroll to position [95, 0]
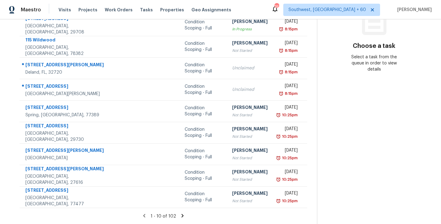
click at [180, 215] on icon at bounding box center [183, 216] width 6 height 6
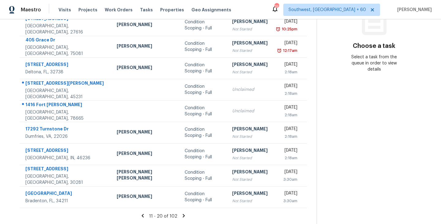
click at [181, 215] on icon at bounding box center [184, 216] width 6 height 6
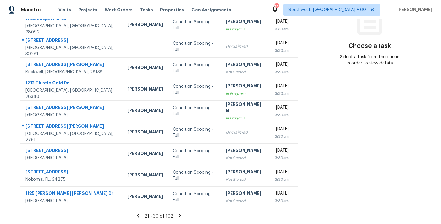
click at [179, 216] on icon at bounding box center [180, 215] width 2 height 3
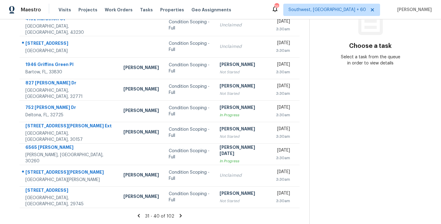
click at [180, 216] on icon at bounding box center [181, 215] width 2 height 3
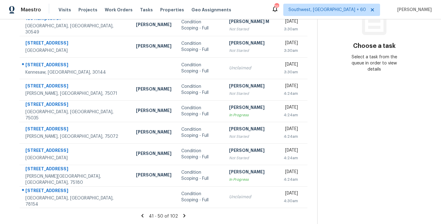
click at [184, 216] on icon at bounding box center [185, 215] width 2 height 3
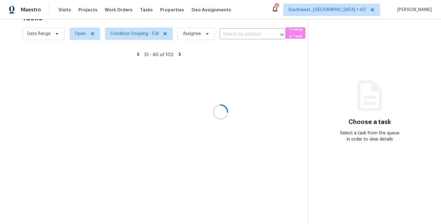
scroll to position [95, 0]
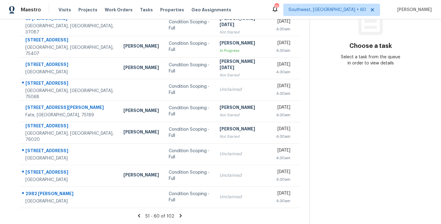
click at [180, 216] on icon at bounding box center [181, 215] width 2 height 3
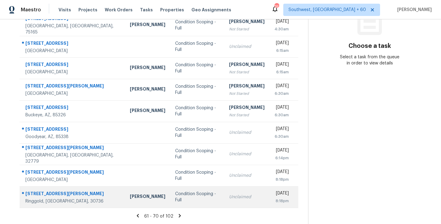
click at [229, 196] on div "Unclaimed" at bounding box center [247, 197] width 36 height 6
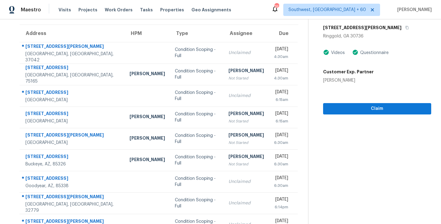
scroll to position [17, 0]
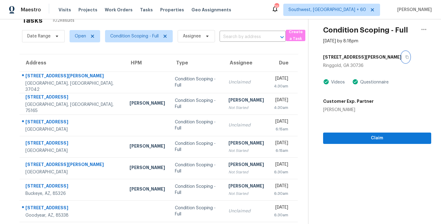
click at [405, 56] on icon "button" at bounding box center [407, 57] width 4 height 4
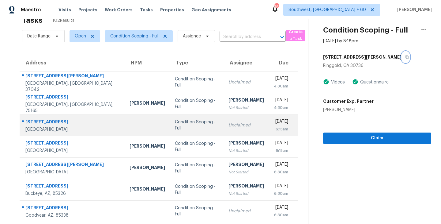
scroll to position [95, 0]
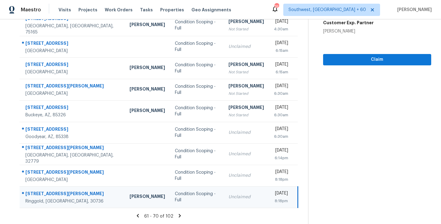
click at [179, 216] on icon at bounding box center [180, 216] width 6 height 6
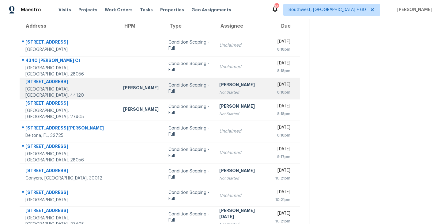
scroll to position [39, 0]
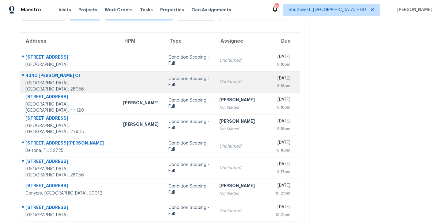
click at [219, 80] on div "Unclaimed" at bounding box center [242, 82] width 47 height 6
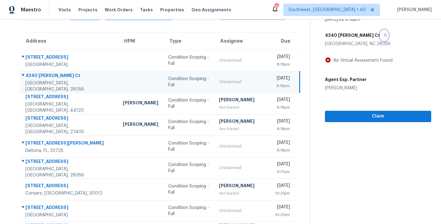
click at [384, 35] on icon "button" at bounding box center [386, 35] width 4 height 4
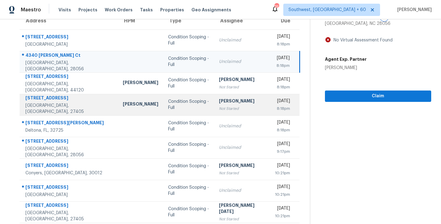
scroll to position [67, 0]
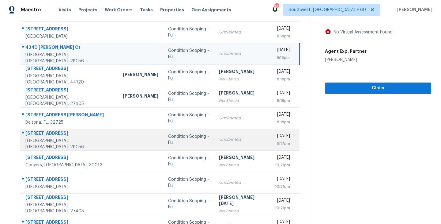
click at [193, 142] on td "Condition Scoping - Full" at bounding box center [188, 139] width 51 height 21
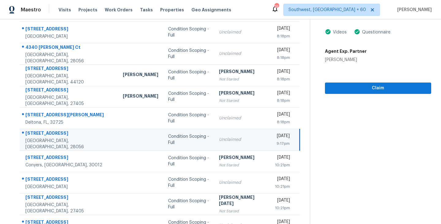
scroll to position [31, 0]
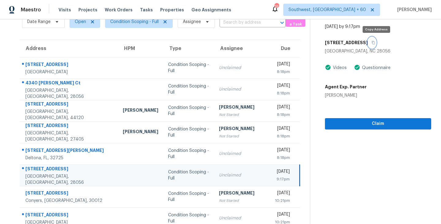
click at [375, 41] on icon "button" at bounding box center [373, 42] width 3 height 3
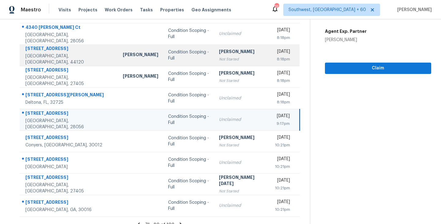
scroll to position [95, 0]
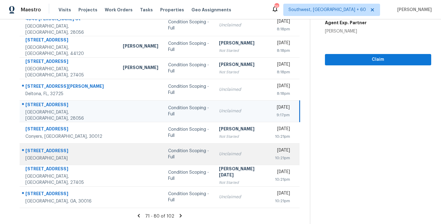
click at [219, 155] on div "Unclaimed" at bounding box center [242, 154] width 46 height 6
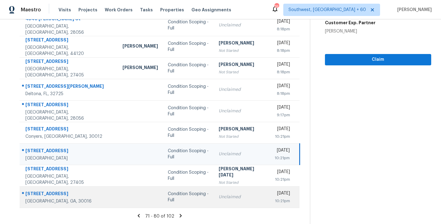
click at [215, 193] on td "Unclaimed" at bounding box center [242, 196] width 56 height 21
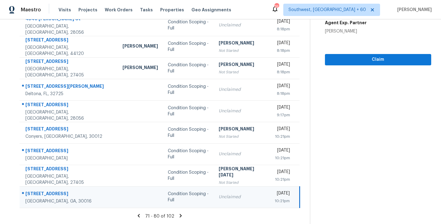
scroll to position [11, 0]
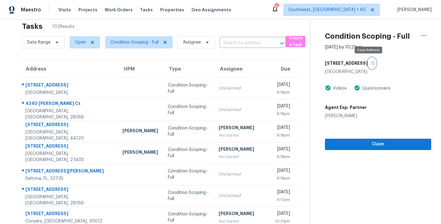
click at [372, 63] on icon "button" at bounding box center [374, 63] width 4 height 4
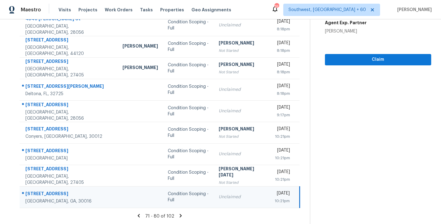
click at [180, 216] on icon at bounding box center [181, 215] width 2 height 3
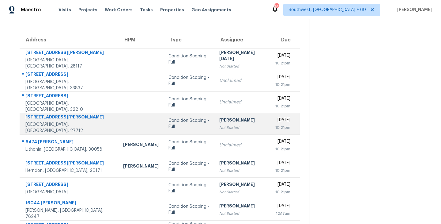
scroll to position [56, 0]
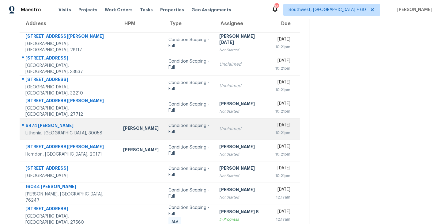
click at [193, 130] on td "Condition Scoping - Full" at bounding box center [189, 128] width 51 height 21
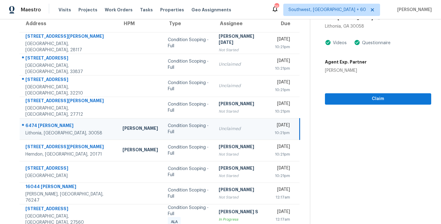
scroll to position [34, 0]
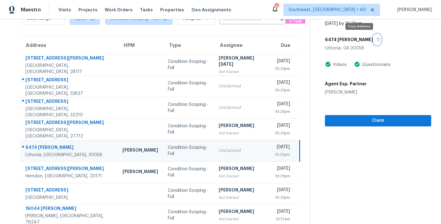
click at [377, 38] on icon "button" at bounding box center [378, 39] width 3 height 3
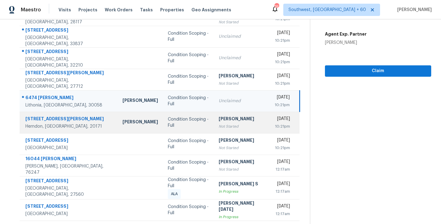
scroll to position [95, 0]
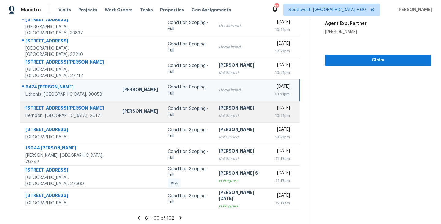
click at [219, 117] on div "Not Started" at bounding box center [242, 115] width 46 height 6
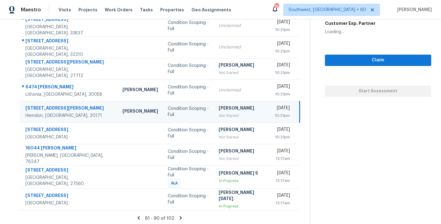
scroll to position [11, 0]
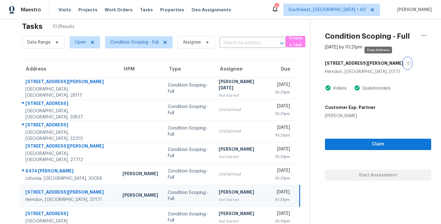
click at [404, 60] on button "button" at bounding box center [408, 63] width 8 height 11
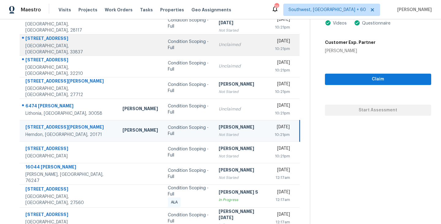
scroll to position [95, 0]
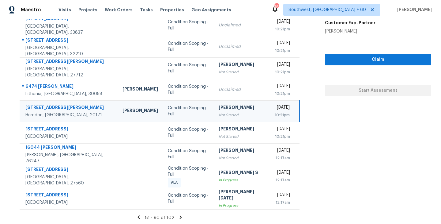
click at [180, 215] on icon at bounding box center [181, 216] width 2 height 3
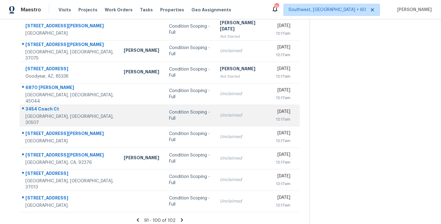
scroll to position [90, 0]
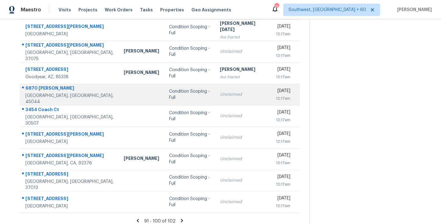
click at [215, 100] on td "Unclaimed" at bounding box center [243, 94] width 56 height 21
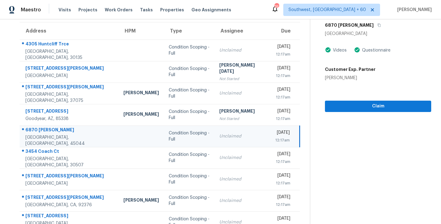
scroll to position [24, 0]
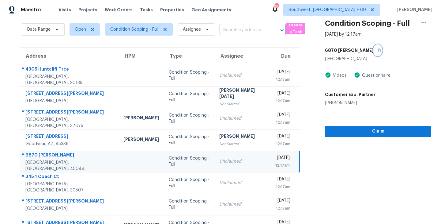
click at [378, 50] on icon "button" at bounding box center [380, 50] width 4 height 4
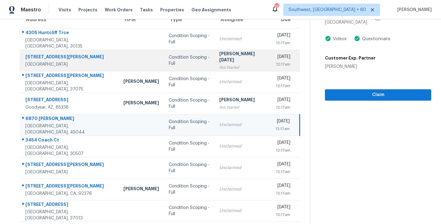
scroll to position [67, 0]
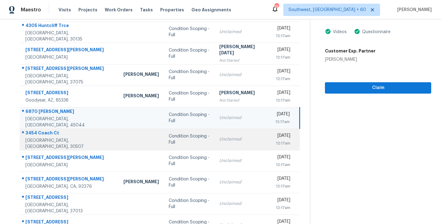
click at [190, 138] on div "Condition Scoping - Full" at bounding box center [189, 139] width 41 height 12
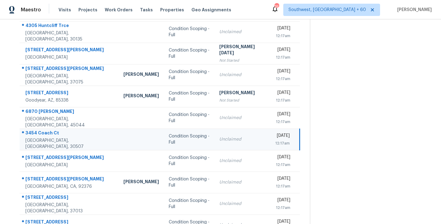
scroll to position [0, 0]
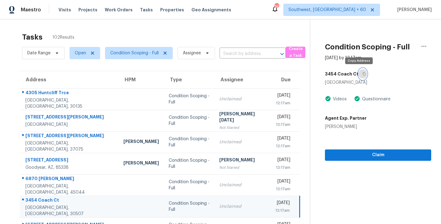
click at [363, 73] on icon "button" at bounding box center [365, 74] width 4 height 4
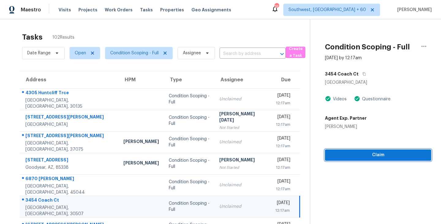
click at [363, 157] on span "Claim" at bounding box center [378, 155] width 97 height 8
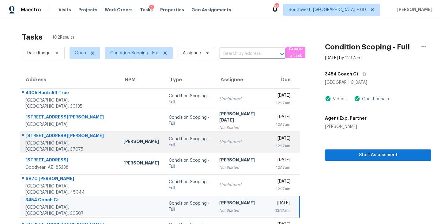
scroll to position [95, 0]
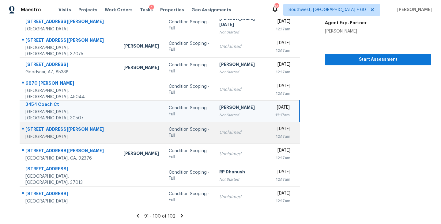
click at [219, 135] on div "Unclaimed" at bounding box center [242, 132] width 46 height 6
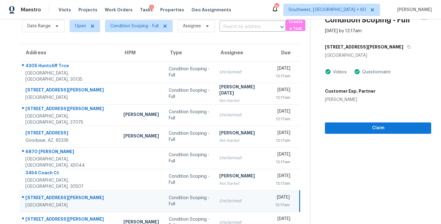
scroll to position [18, 0]
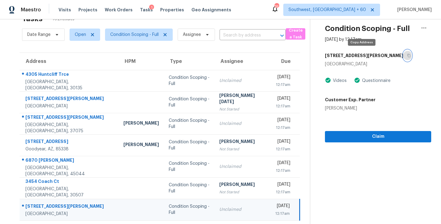
click at [407, 56] on icon "button" at bounding box center [409, 56] width 4 height 4
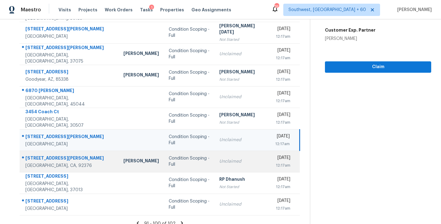
scroll to position [95, 0]
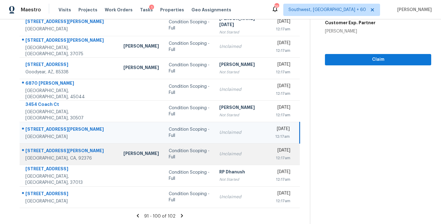
click at [215, 157] on td "Unclaimed" at bounding box center [243, 153] width 56 height 21
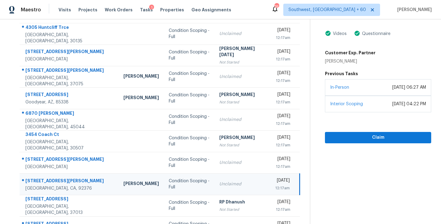
scroll to position [26, 0]
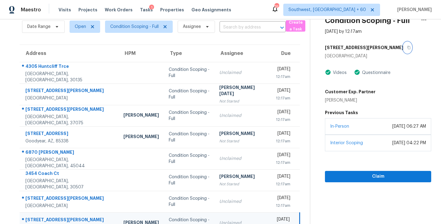
click at [407, 48] on icon "button" at bounding box center [409, 48] width 4 height 4
click at [383, 177] on span "Claim" at bounding box center [378, 177] width 97 height 8
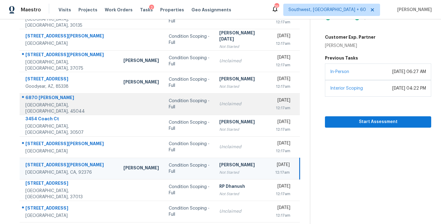
scroll to position [95, 0]
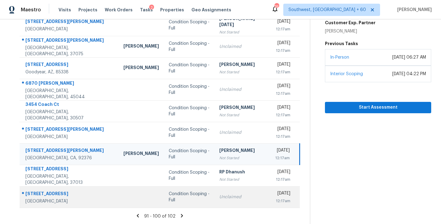
click at [219, 196] on div "Unclaimed" at bounding box center [242, 197] width 46 height 6
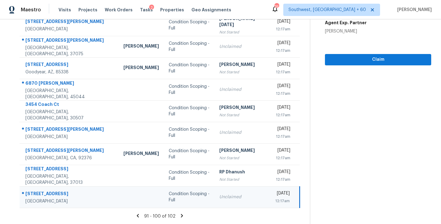
scroll to position [16, 0]
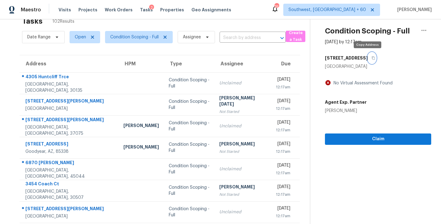
click at [372, 58] on icon "button" at bounding box center [373, 57] width 3 height 3
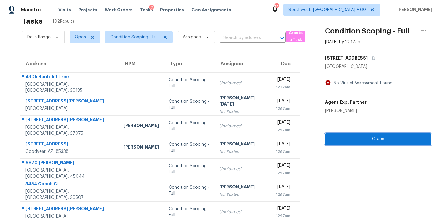
click at [364, 137] on span "Claim" at bounding box center [378, 139] width 97 height 8
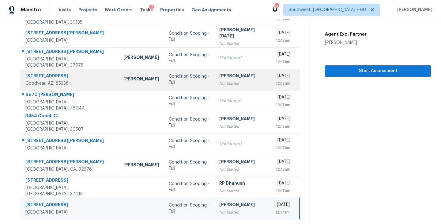
scroll to position [95, 0]
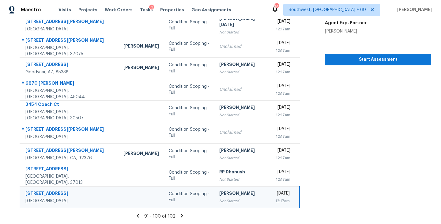
click at [181, 216] on icon at bounding box center [182, 215] width 2 height 3
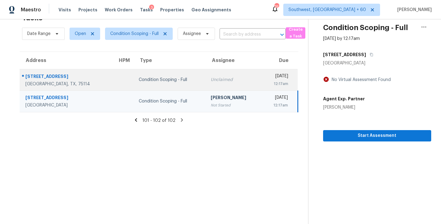
click at [211, 82] on div "Unclaimed" at bounding box center [234, 80] width 46 height 6
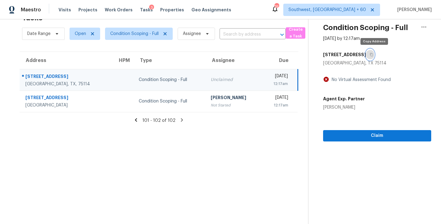
click at [374, 54] on icon "button" at bounding box center [372, 55] width 4 height 4
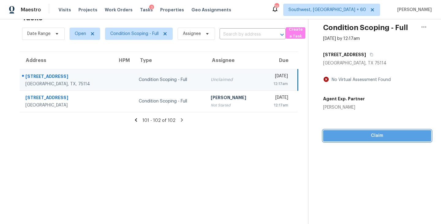
click at [359, 138] on span "Claim" at bounding box center [377, 136] width 98 height 8
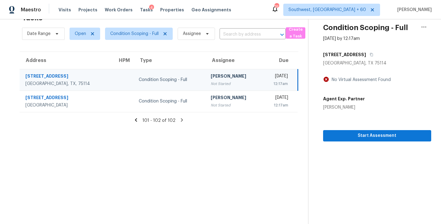
click at [134, 119] on div "101 - 102 of 102" at bounding box center [159, 120] width 299 height 6
click at [136, 119] on icon at bounding box center [136, 119] width 2 height 3
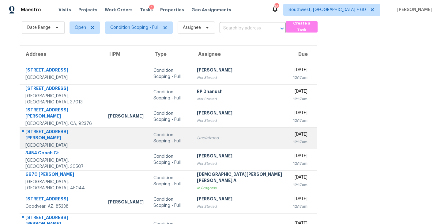
scroll to position [26, 0]
click at [200, 141] on td "Unclaimed" at bounding box center [240, 137] width 96 height 21
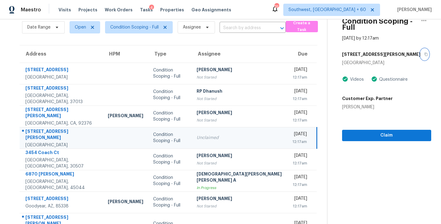
click at [425, 53] on icon "button" at bounding box center [426, 54] width 3 height 3
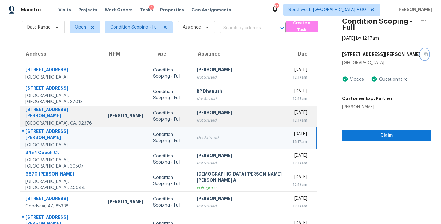
scroll to position [95, 0]
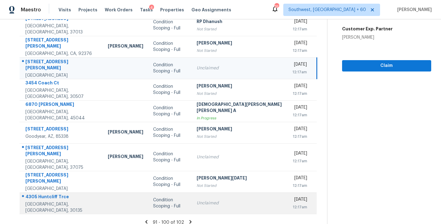
click at [197, 200] on td "Unclaimed" at bounding box center [240, 202] width 96 height 21
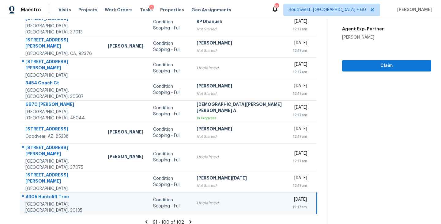
scroll to position [21, 0]
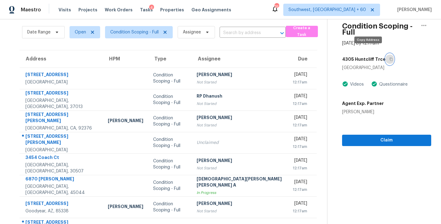
click at [386, 54] on button "button" at bounding box center [390, 59] width 8 height 11
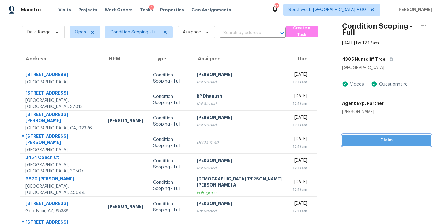
click at [360, 136] on span "Claim" at bounding box center [386, 140] width 79 height 8
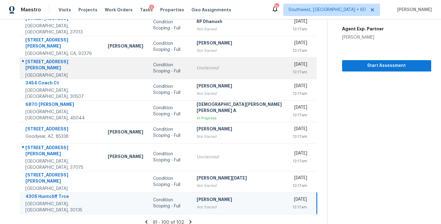
scroll to position [90, 0]
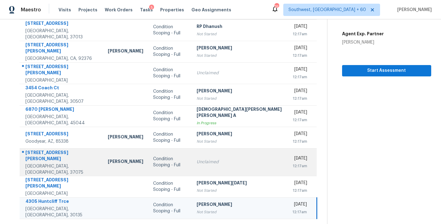
click at [218, 159] on div "Unclaimed" at bounding box center [240, 162] width 86 height 6
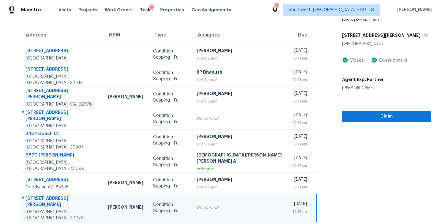
scroll to position [36, 0]
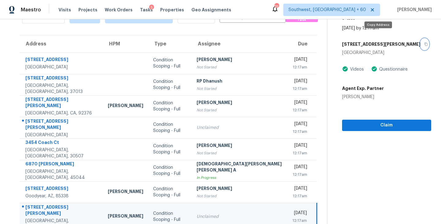
click at [425, 43] on icon "button" at bounding box center [426, 44] width 3 height 3
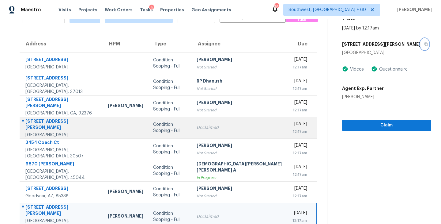
scroll to position [95, 0]
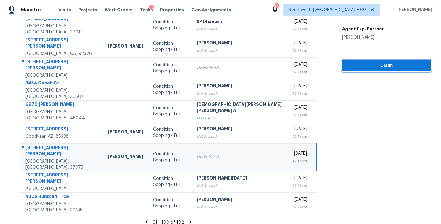
click at [372, 62] on span "Claim" at bounding box center [386, 66] width 79 height 8
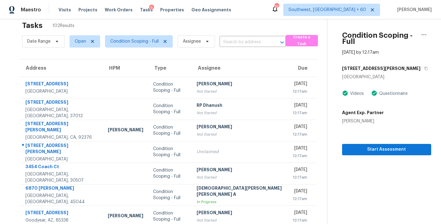
scroll to position [3, 0]
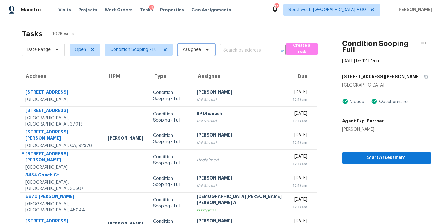
click at [192, 55] on span "Assignee" at bounding box center [196, 50] width 37 height 12
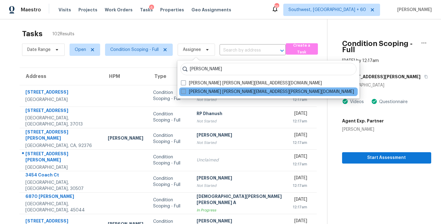
type input "[PERSON_NAME]"
click at [196, 90] on label "[PERSON_NAME] [PERSON_NAME][EMAIL_ADDRESS][PERSON_NAME][DOMAIN_NAME]" at bounding box center [267, 92] width 173 height 6
click at [185, 90] on input "[PERSON_NAME] [PERSON_NAME][EMAIL_ADDRESS][PERSON_NAME][DOMAIN_NAME]" at bounding box center [183, 91] width 4 height 4
checkbox input "true"
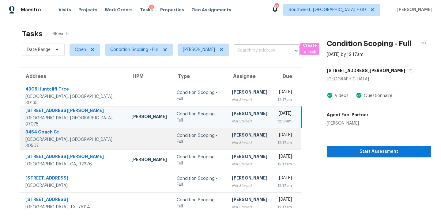
scroll to position [19, 0]
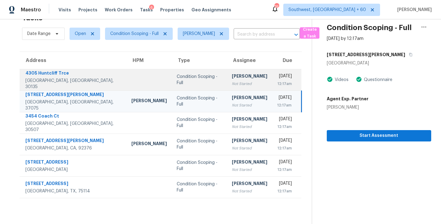
click at [245, 82] on td "[PERSON_NAME] Not Started" at bounding box center [249, 79] width 45 height 21
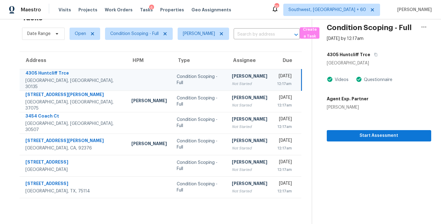
click at [384, 142] on section "Condition Scoping - Full [DATE] by 12:17am 4305 Huntcliff Trce [GEOGRAPHIC_DATA…" at bounding box center [372, 112] width 120 height 224
click at [386, 136] on span "Start Assessment" at bounding box center [379, 136] width 95 height 8
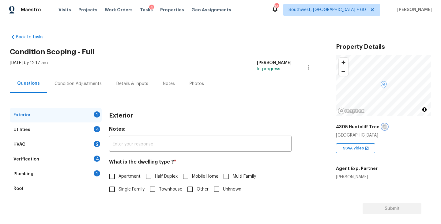
click at [383, 127] on icon "button" at bounding box center [385, 127] width 4 height 4
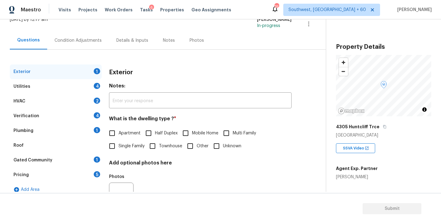
click at [130, 145] on span "Single Family" at bounding box center [132, 146] width 26 height 6
click at [119, 145] on input "Single Family" at bounding box center [112, 145] width 13 height 13
checkbox input "true"
click at [77, 87] on div "Utilities 4" at bounding box center [56, 86] width 92 height 15
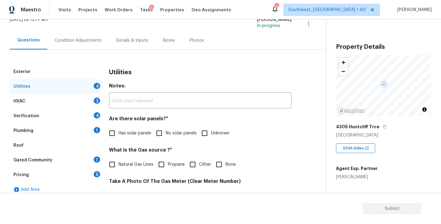
click at [171, 138] on label "No solar panels" at bounding box center [175, 133] width 44 height 13
click at [166, 138] on input "No solar panels" at bounding box center [159, 133] width 13 height 13
checkbox input "true"
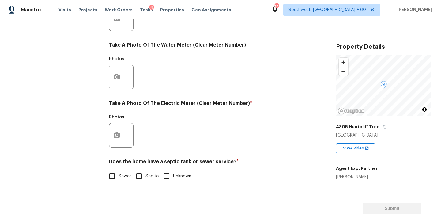
click at [112, 176] on input "Sewer" at bounding box center [112, 175] width 13 height 13
checkbox input "true"
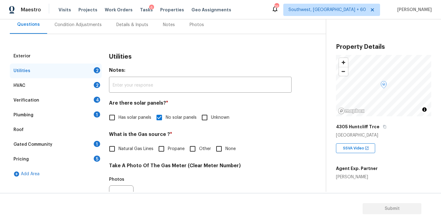
click at [72, 120] on div "Plumbing 1" at bounding box center [56, 115] width 92 height 15
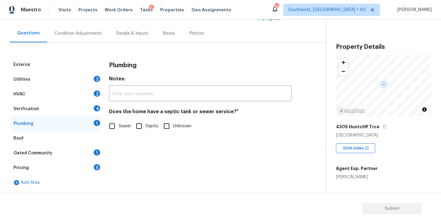
click at [122, 132] on label "Sewer" at bounding box center [118, 126] width 25 height 13
click at [119, 132] on input "Sewer" at bounding box center [112, 126] width 13 height 13
checkbox input "true"
click at [82, 144] on div "Roof" at bounding box center [56, 138] width 92 height 15
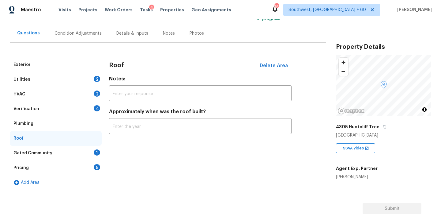
click at [84, 151] on div "Gated Community 1" at bounding box center [56, 153] width 92 height 15
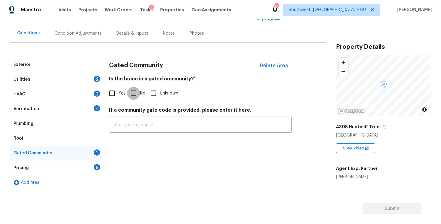
click at [132, 96] on input "No" at bounding box center [133, 93] width 13 height 13
checkbox input "true"
click at [73, 33] on div "Condition Adjustments" at bounding box center [78, 33] width 47 height 6
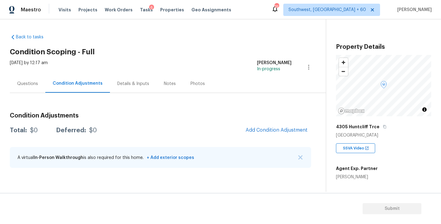
scroll to position [70, 0]
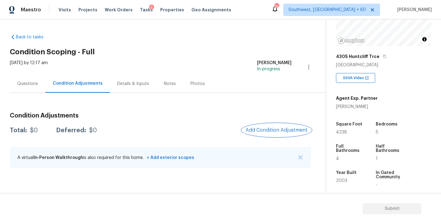
click at [268, 135] on button "Add Condition Adjustment" at bounding box center [276, 130] width 69 height 13
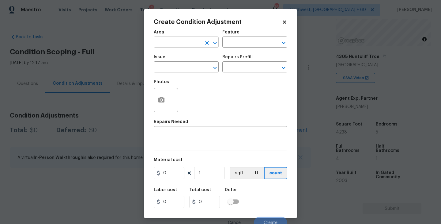
click at [194, 43] on input "text" at bounding box center [178, 43] width 48 height 10
click at [194, 67] on li "Exterior Overall" at bounding box center [186, 67] width 65 height 10
type input "Exterior Overall"
click at [236, 51] on div "Area Exterior Overall ​ Feature ​" at bounding box center [221, 38] width 134 height 25
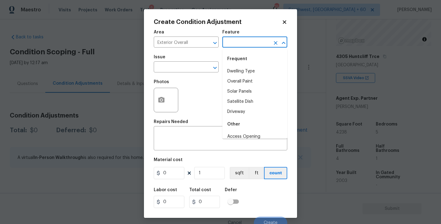
click at [243, 46] on input "text" at bounding box center [247, 43] width 48 height 10
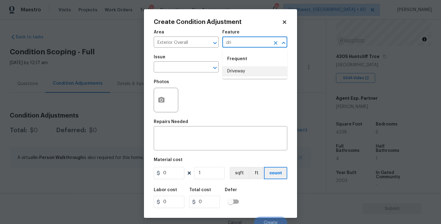
click at [236, 75] on li "Driveway" at bounding box center [255, 71] width 65 height 10
type input "Driveway"
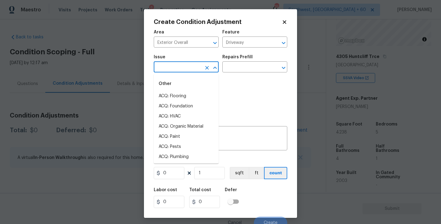
click at [198, 64] on input "text" at bounding box center [178, 68] width 48 height 10
click at [189, 115] on li "Concrete Repair" at bounding box center [186, 116] width 65 height 10
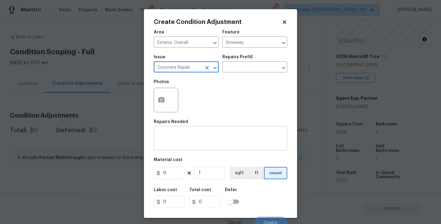
type input "Concrete Repair"
click at [195, 147] on div "x ​" at bounding box center [221, 139] width 134 height 23
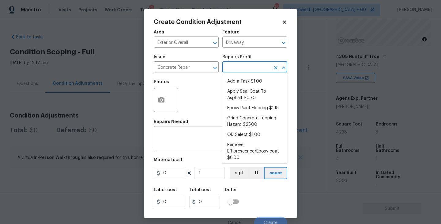
click at [238, 68] on input "text" at bounding box center [247, 68] width 48 height 10
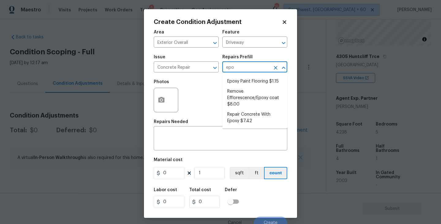
type input "epox"
click at [243, 116] on li "Repair Concrete With Epoxy $7.42" at bounding box center [255, 117] width 65 height 17
type input "Flatwork"
type textarea "Prep and clean the crack in the concrete thoroughly. Apply/inject a concrete ad…"
type input "7.42"
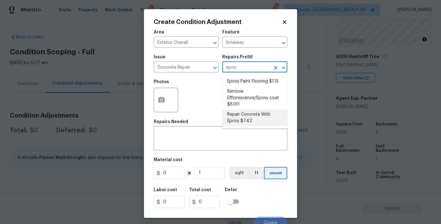
type input "7.42"
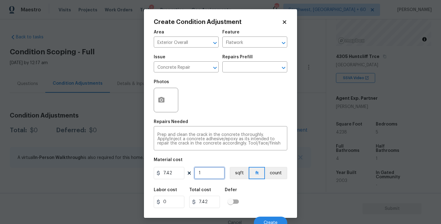
click at [210, 170] on input "1" at bounding box center [209, 173] width 31 height 12
type input "0"
type input "5"
type input "37.1"
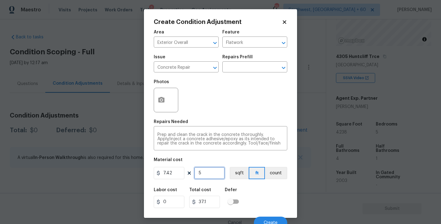
type input "56"
type input "415.52"
type input "56"
click at [165, 102] on button "button" at bounding box center [161, 100] width 15 height 24
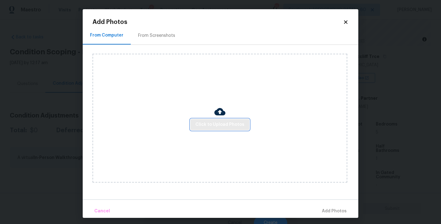
click at [218, 128] on span "Click to Upload Photos" at bounding box center [220, 125] width 49 height 8
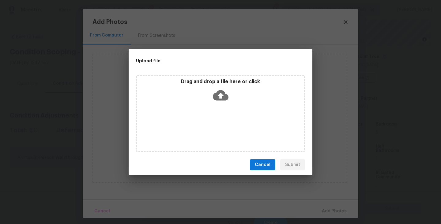
click at [220, 125] on div "Drag and drop a file here or click" at bounding box center [220, 113] width 169 height 77
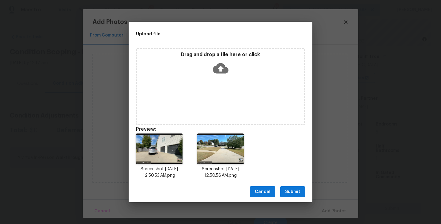
drag, startPoint x: 295, startPoint y: 188, endPoint x: 300, endPoint y: 191, distance: 5.1
click at [295, 188] on span "Submit" at bounding box center [292, 192] width 15 height 8
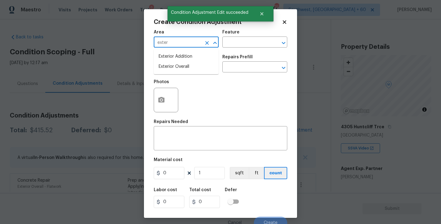
scroll to position [70, 0]
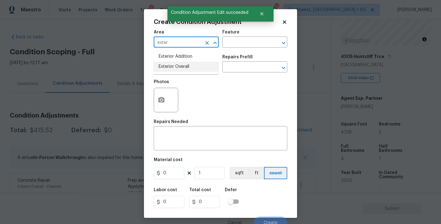
click at [176, 66] on li "Exterior Overall" at bounding box center [186, 67] width 65 height 10
type input "Exterior Overall"
click at [242, 43] on input "text" at bounding box center [247, 43] width 48 height 10
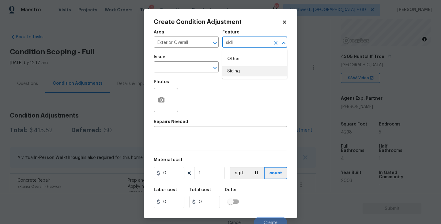
click at [237, 74] on li "Siding" at bounding box center [255, 71] width 65 height 10
type input "Siding"
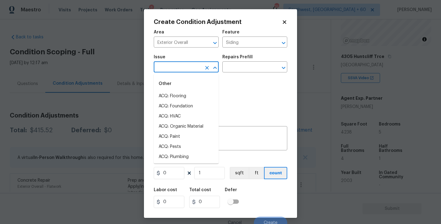
click at [196, 71] on input "text" at bounding box center [178, 68] width 48 height 10
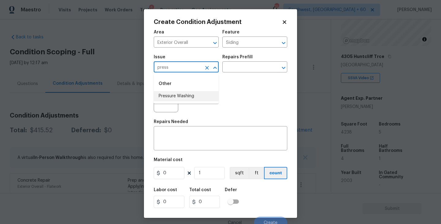
click at [193, 93] on li "Pressure Washing" at bounding box center [186, 96] width 65 height 10
type input "Pressure Washing"
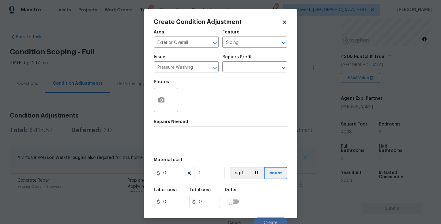
click at [241, 75] on div "Issue Pressure Washing ​ Repairs Prefill ​" at bounding box center [221, 63] width 134 height 25
click at [250, 70] on input "text" at bounding box center [247, 68] width 48 height 10
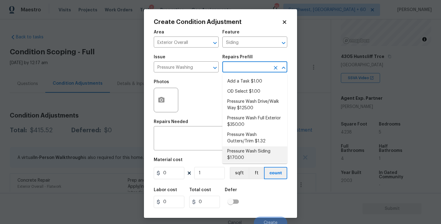
click at [245, 153] on li "Pressure Wash Siding $170.00" at bounding box center [255, 154] width 65 height 17
type input "170"
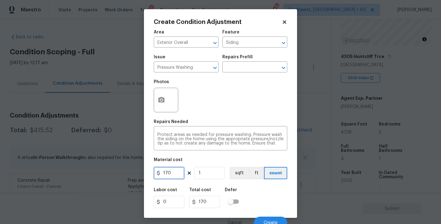
drag, startPoint x: 177, startPoint y: 173, endPoint x: 145, endPoint y: 173, distance: 31.6
click at [145, 173] on div "Create Condition Adjustment Area Exterior Overall ​ Feature Siding ​ Issue Pres…" at bounding box center [220, 113] width 153 height 208
type input "200"
click at [165, 101] on icon "button" at bounding box center [161, 99] width 7 height 7
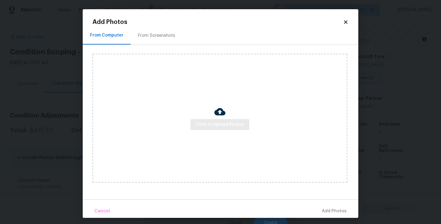
click at [206, 119] on div "Click to Upload Photos" at bounding box center [220, 118] width 255 height 129
click at [218, 109] on img at bounding box center [220, 111] width 11 height 11
click at [216, 129] on button "Click to Upload Photos" at bounding box center [220, 124] width 59 height 11
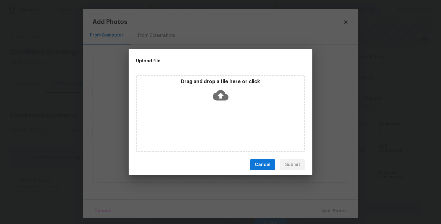
click at [221, 108] on div "Drag and drop a file here or click" at bounding box center [220, 113] width 169 height 77
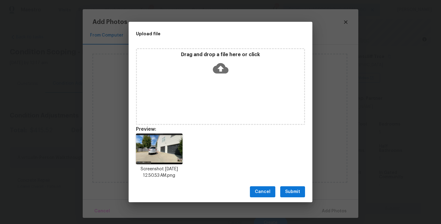
click at [295, 188] on span "Submit" at bounding box center [292, 192] width 15 height 8
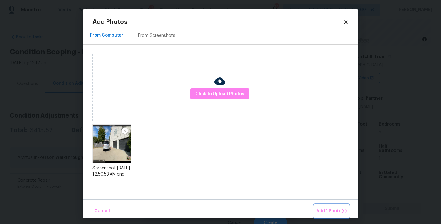
click at [320, 207] on button "Add 1 Photo(s)" at bounding box center [331, 210] width 35 height 13
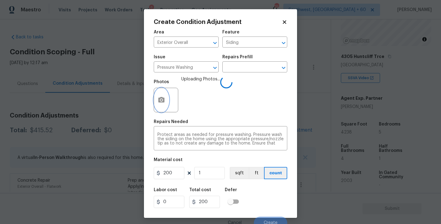
scroll to position [5, 0]
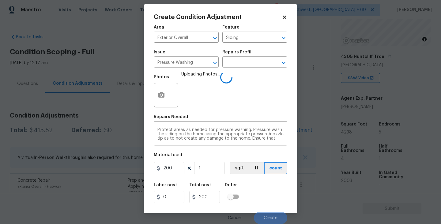
click at [264, 192] on div "Labor cost 0 Total cost 200 Defer" at bounding box center [221, 193] width 134 height 28
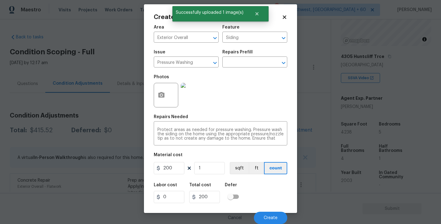
click at [264, 192] on div "Labor cost 0 Total cost 200 Defer" at bounding box center [221, 193] width 134 height 28
click at [265, 213] on button "Create" at bounding box center [270, 217] width 33 height 12
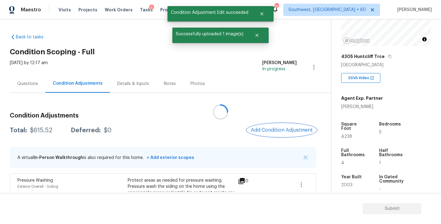
scroll to position [0, 0]
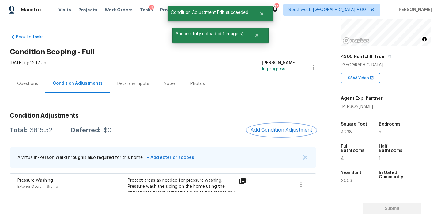
click at [265, 135] on button "Add Condition Adjustment" at bounding box center [281, 130] width 69 height 13
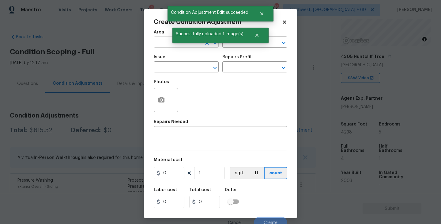
click at [161, 45] on input "text" at bounding box center [178, 43] width 48 height 10
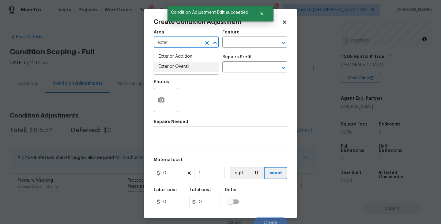
click at [170, 70] on li "Exterior Overall" at bounding box center [186, 67] width 65 height 10
type input "Exterior Overall"
click at [229, 54] on div "Issue ​ Repairs Prefill ​" at bounding box center [221, 63] width 134 height 25
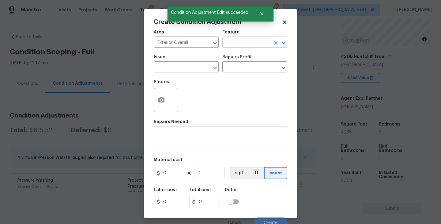
click at [244, 44] on input "text" at bounding box center [247, 43] width 48 height 10
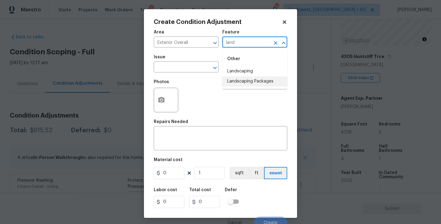
click at [247, 81] on li "Landscaping Packages" at bounding box center [255, 81] width 65 height 10
type input "Landscaping Packages"
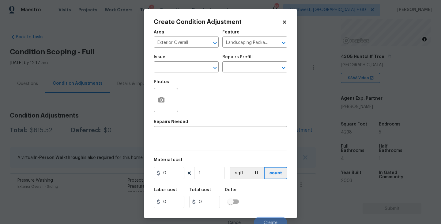
click at [193, 62] on div "Issue" at bounding box center [186, 59] width 65 height 8
click at [186, 70] on input "text" at bounding box center [178, 68] width 48 height 10
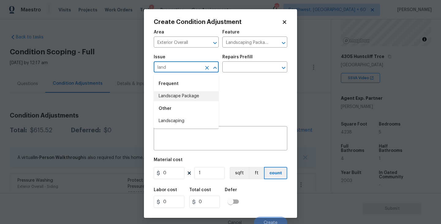
click at [195, 101] on li "Landscape Package" at bounding box center [186, 96] width 65 height 10
type input "Landscape Package"
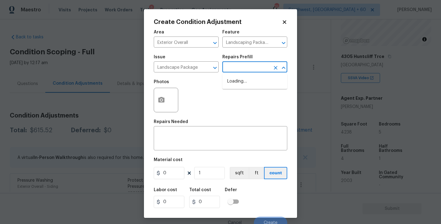
click at [249, 69] on input "text" at bounding box center [247, 68] width 48 height 10
click at [249, 79] on li "Initial landscaping package $70.00" at bounding box center [255, 84] width 65 height 17
type input "Home Readiness Packages"
type textarea "Mowing of grass up to 6" in height. Mow, edge along driveways & sidewalks, trim…"
type input "70"
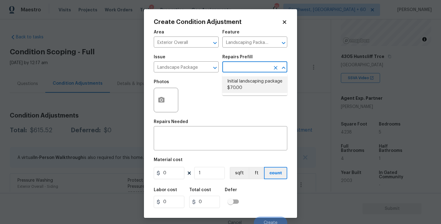
type input "70"
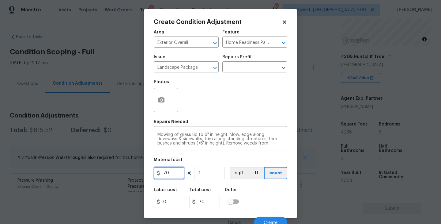
drag, startPoint x: 175, startPoint y: 169, endPoint x: 141, endPoint y: 170, distance: 33.7
click at [141, 170] on div "Create Condition Adjustment Area Exterior Overall ​ Feature Home Readiness Pack…" at bounding box center [220, 112] width 441 height 224
type input "300"
click at [164, 107] on button "button" at bounding box center [161, 100] width 15 height 24
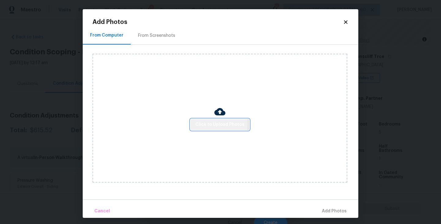
click at [215, 125] on span "Click to Upload Photos" at bounding box center [220, 125] width 49 height 8
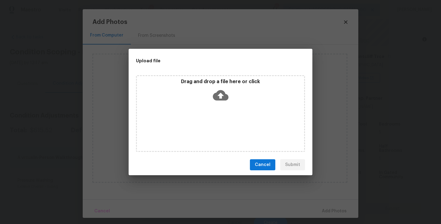
click at [219, 108] on div "Drag and drop a file here or click" at bounding box center [220, 113] width 169 height 77
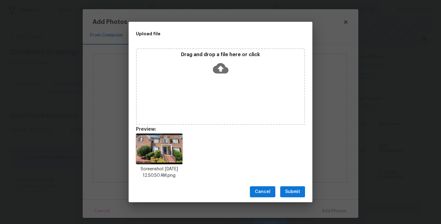
click at [296, 194] on span "Submit" at bounding box center [292, 192] width 15 height 8
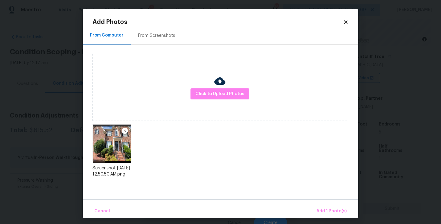
click at [322, 203] on div "Cancel Add 1 Photo(s)" at bounding box center [221, 208] width 276 height 18
click at [323, 208] on span "Add 1 Photo(s)" at bounding box center [332, 211] width 30 height 8
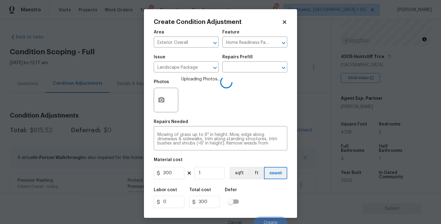
click at [253, 193] on div "Labor cost 0 Total cost 300 Defer" at bounding box center [221, 198] width 134 height 28
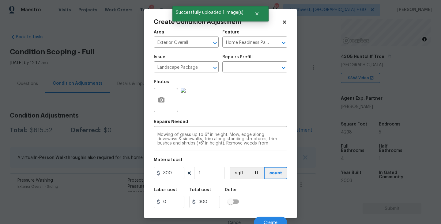
scroll to position [5, 0]
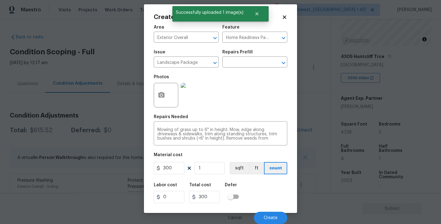
click at [259, 192] on div "Labor cost 0 Total cost 300 Defer" at bounding box center [221, 193] width 134 height 28
click at [267, 215] on button "Create" at bounding box center [270, 217] width 33 height 12
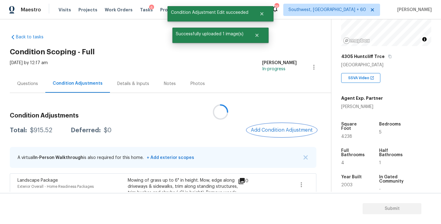
scroll to position [0, 0]
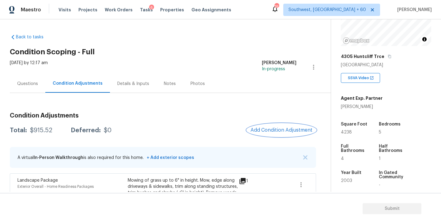
click at [274, 128] on span "Add Condition Adjustment" at bounding box center [282, 130] width 62 height 6
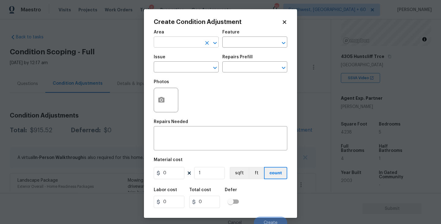
click at [176, 42] on input "text" at bounding box center [178, 43] width 48 height 10
click at [181, 67] on li "Exterior Overall" at bounding box center [186, 67] width 65 height 10
type input "Exterior Overall"
click at [234, 48] on div "Area Exterior Overall ​ Feature ​" at bounding box center [221, 38] width 134 height 25
click at [241, 46] on input "text" at bounding box center [247, 43] width 48 height 10
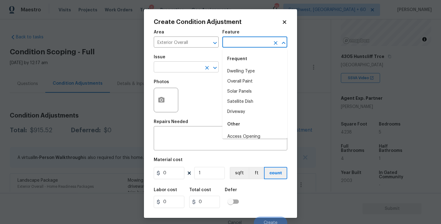
click at [207, 65] on icon "Clear" at bounding box center [207, 68] width 6 height 6
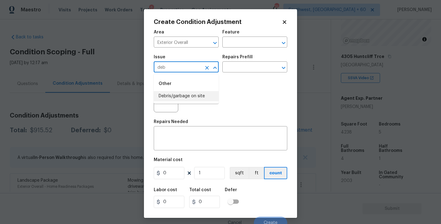
click at [186, 98] on li "Debris/garbage on site" at bounding box center [186, 96] width 65 height 10
type input "Debris/garbage on site"
click at [232, 80] on div "Photos" at bounding box center [221, 96] width 134 height 40
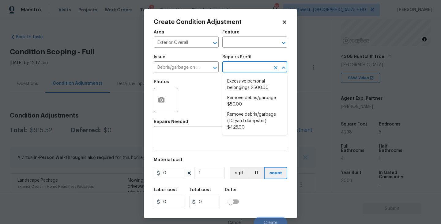
drag, startPoint x: 248, startPoint y: 69, endPoint x: 248, endPoint y: 82, distance: 13.2
click at [248, 69] on input "text" at bounding box center [247, 68] width 48 height 10
click at [246, 110] on li "Remove debris/garbage (10 yard dumpster) $425.00" at bounding box center [255, 120] width 65 height 23
type textarea "Remove debris/garbage and haul away to legal disposal facility (10 yd dumpster)"
type input "425"
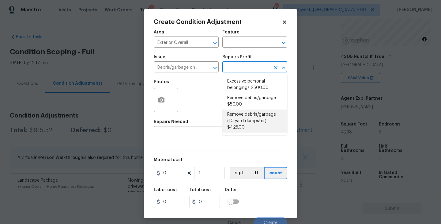
type input "425"
click at [250, 64] on input "text" at bounding box center [247, 68] width 48 height 10
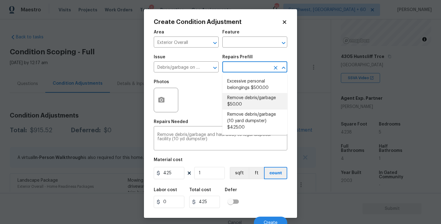
click at [246, 105] on li "Remove debris/garbage $50.00" at bounding box center [255, 101] width 65 height 17
type textarea "Remove, haul off, and properly dispose of any debris left by seller to offsite …"
type input "50"
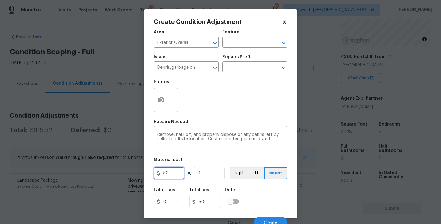
drag, startPoint x: 174, startPoint y: 170, endPoint x: 143, endPoint y: 170, distance: 30.3
click at [143, 170] on div "Create Condition Adjustment Area Exterior Overall ​ Feature ​ Issue Debris/garb…" at bounding box center [220, 112] width 441 height 224
type input "200"
click at [162, 105] on button "button" at bounding box center [161, 100] width 15 height 24
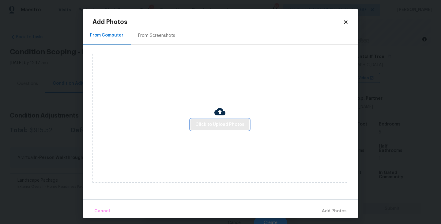
click at [221, 125] on span "Click to Upload Photos" at bounding box center [220, 125] width 49 height 8
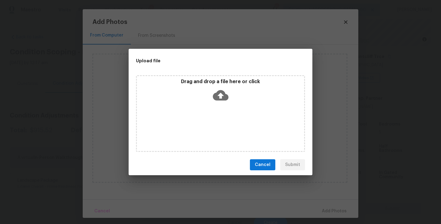
click at [226, 113] on div "Drag and drop a file here or click" at bounding box center [220, 113] width 169 height 77
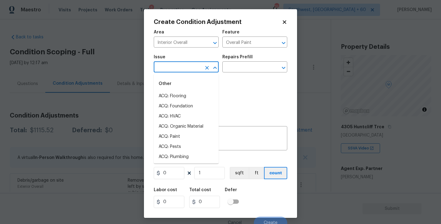
scroll to position [70, 0]
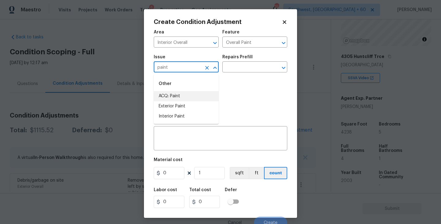
click at [192, 94] on li "ACQ: Paint" at bounding box center [186, 96] width 65 height 10
type input "ACQ: Paint"
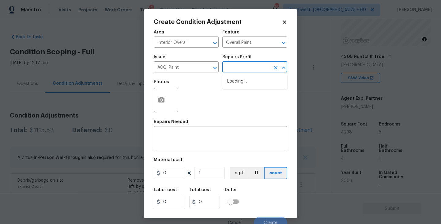
click at [256, 66] on input "text" at bounding box center [247, 68] width 48 height 10
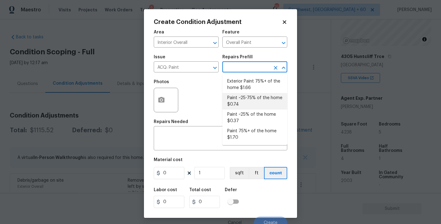
click at [249, 105] on li "Paint ~25-75% of the home $0.74" at bounding box center [255, 101] width 65 height 17
type input "Acquisition"
type input "0.74"
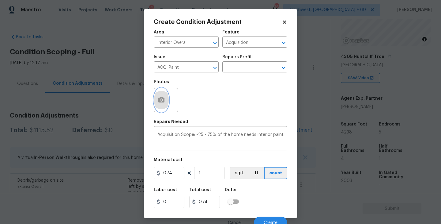
click at [165, 103] on icon "button" at bounding box center [161, 99] width 7 height 7
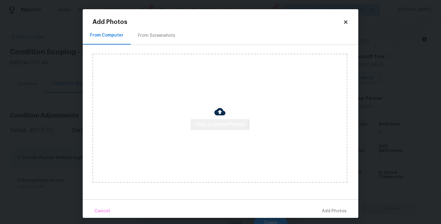
click at [217, 122] on span "Click to Upload Photos" at bounding box center [220, 125] width 49 height 8
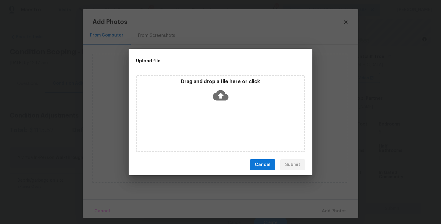
click at [217, 97] on icon at bounding box center [221, 95] width 16 height 10
